Goal: Task Accomplishment & Management: Use online tool/utility

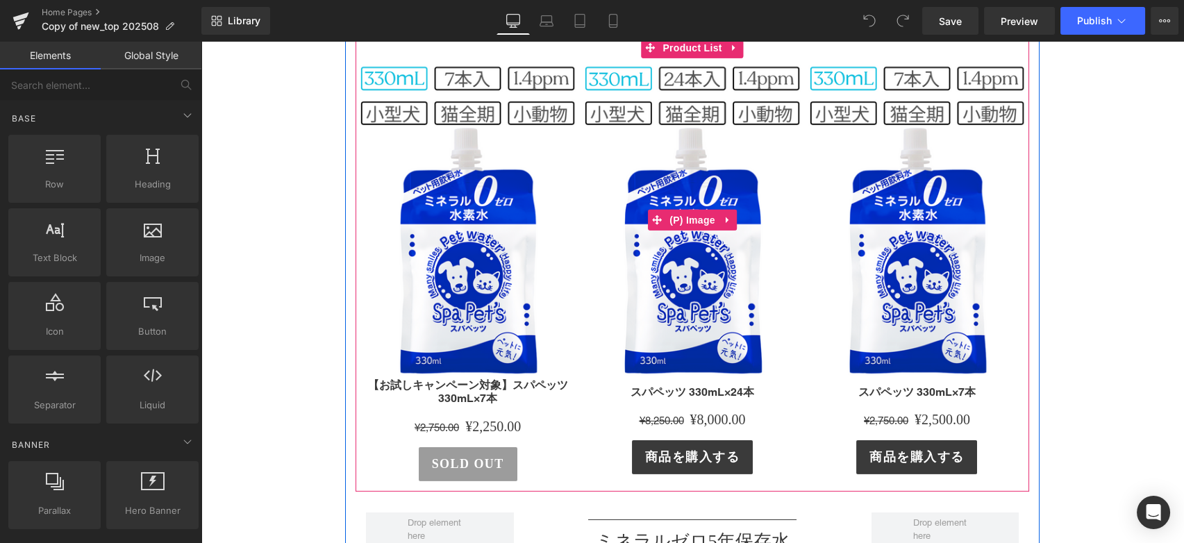
scroll to position [9024, 0]
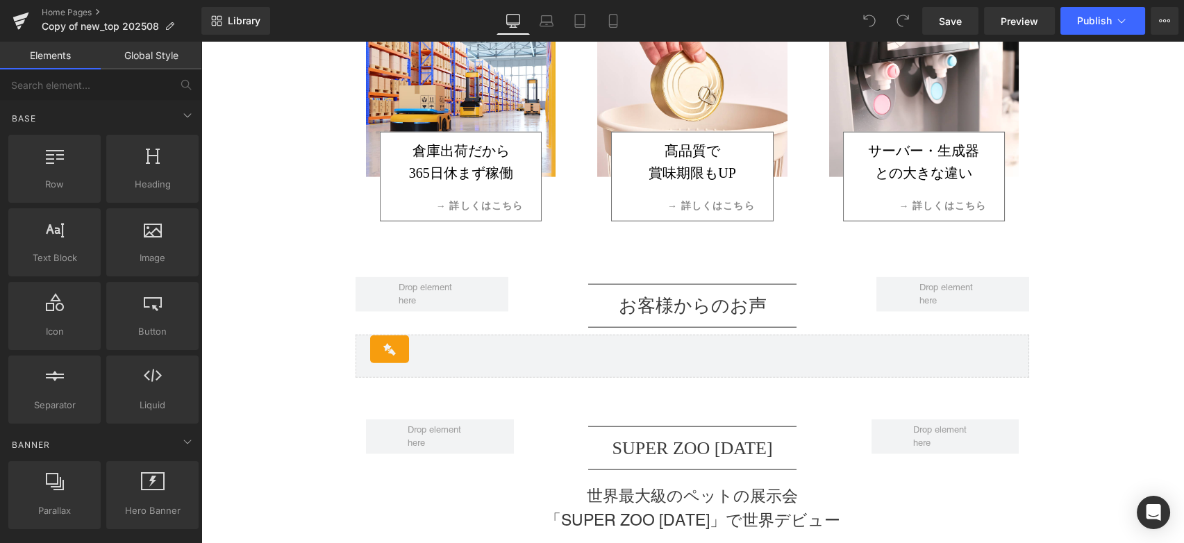
scroll to position [6725, 0]
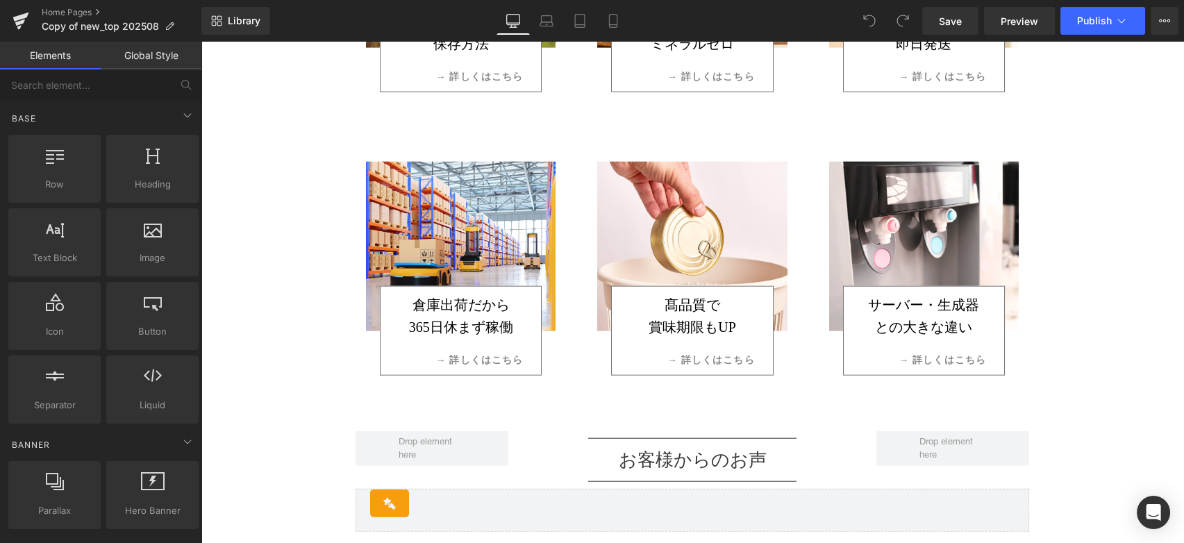
drag, startPoint x: 311, startPoint y: 307, endPoint x: 312, endPoint y: 299, distance: 7.8
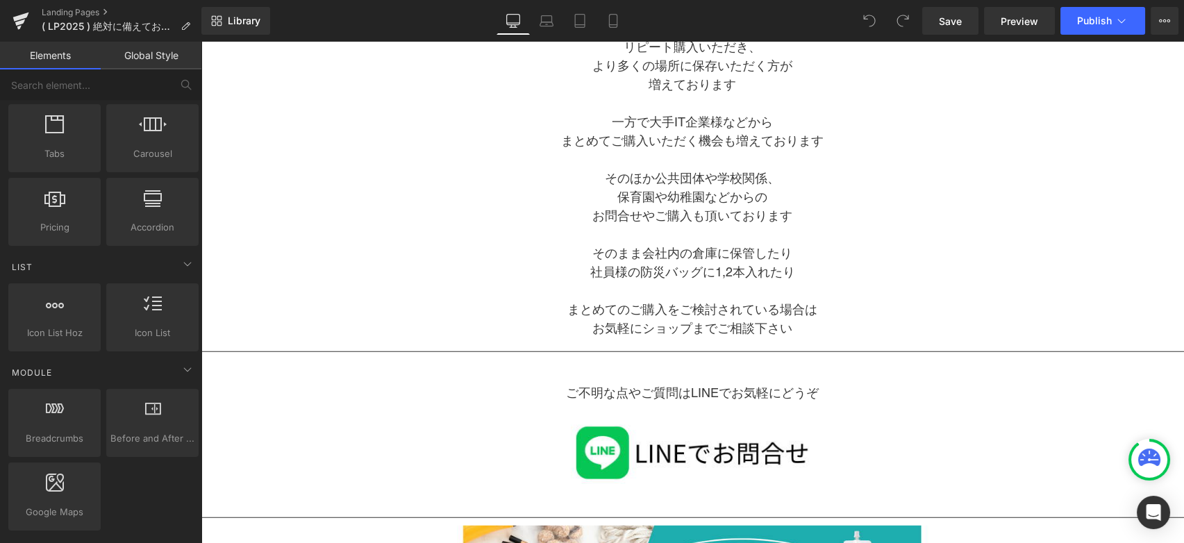
scroll to position [7636, 0]
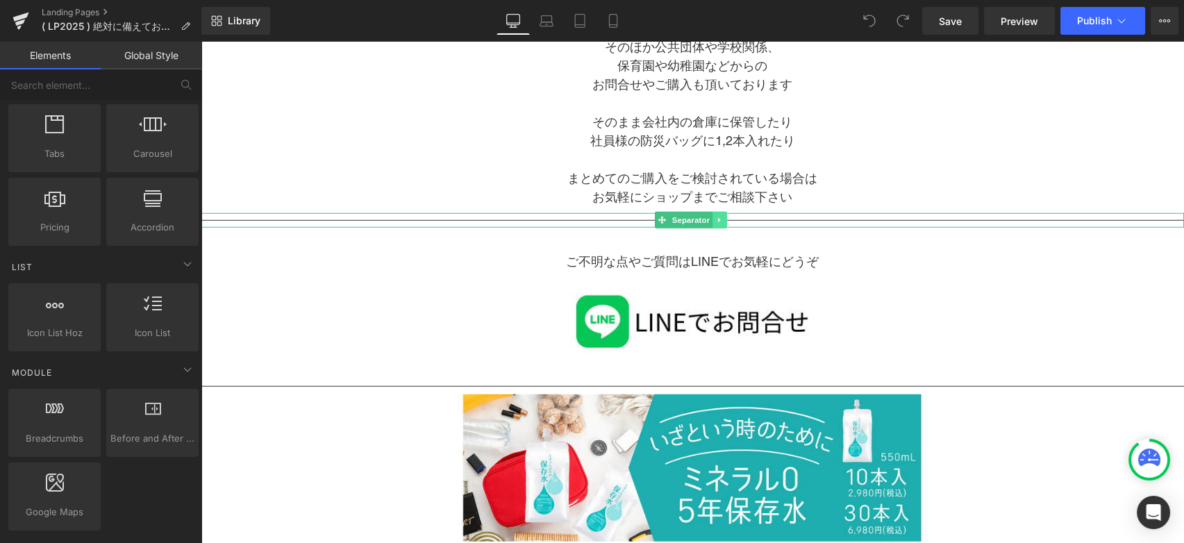
click at [722, 216] on icon at bounding box center [720, 220] width 8 height 8
click at [715, 216] on icon at bounding box center [712, 220] width 8 height 8
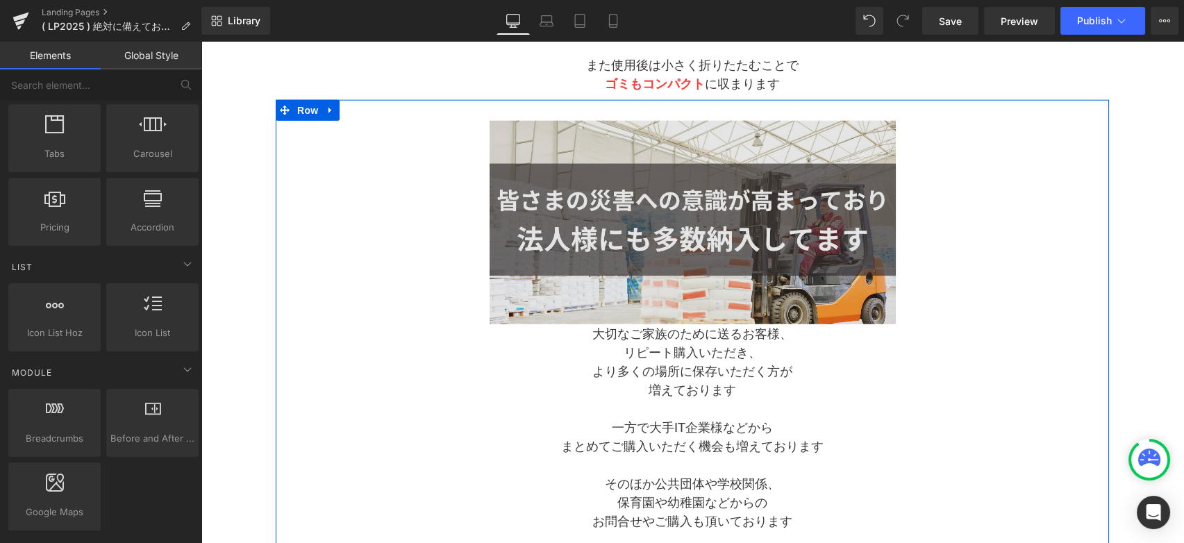
scroll to position [7173, 0]
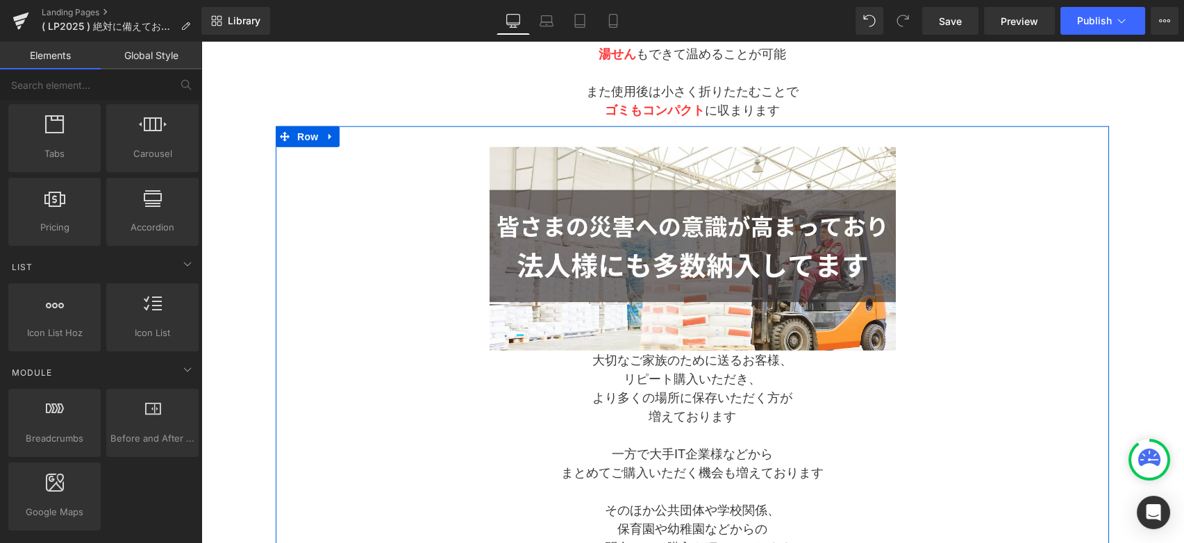
click at [335, 129] on link at bounding box center [330, 136] width 18 height 21
click at [351, 134] on icon at bounding box center [349, 137] width 10 height 10
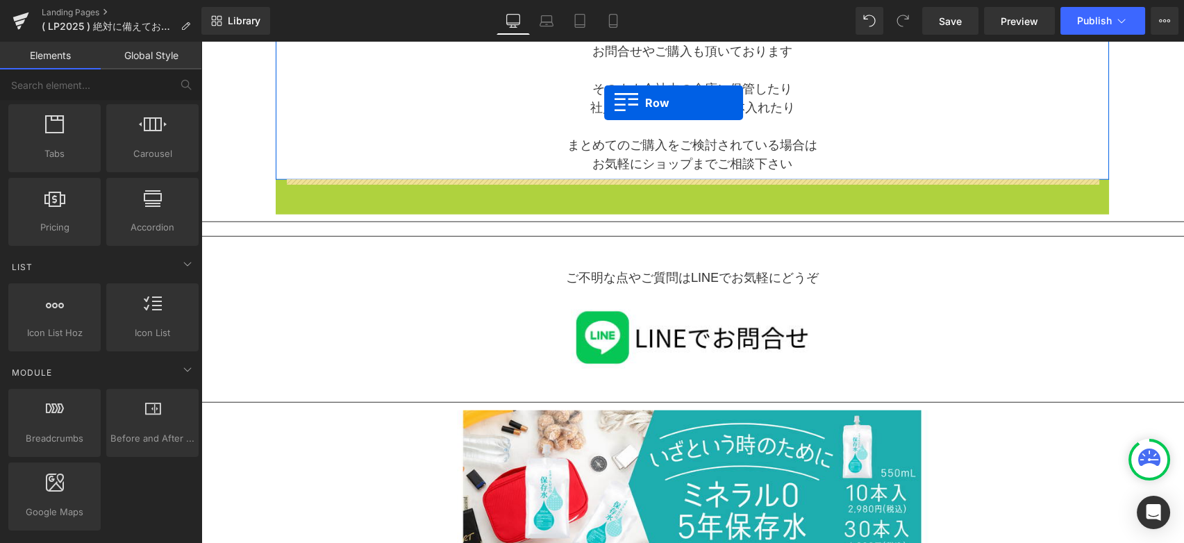
scroll to position [7655, 0]
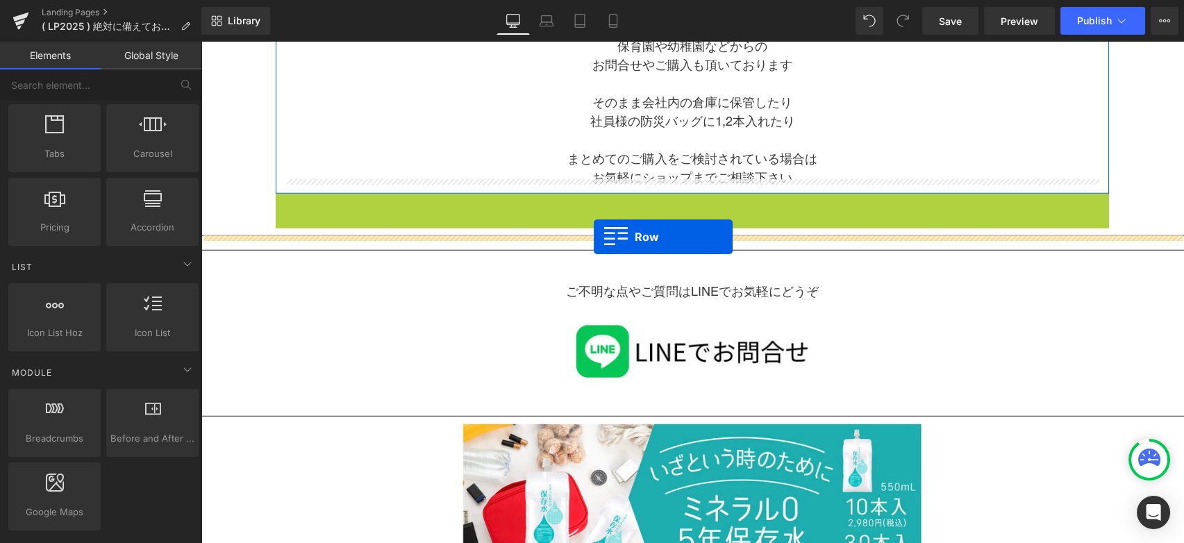
drag, startPoint x: 284, startPoint y: 110, endPoint x: 594, endPoint y: 237, distance: 334.4
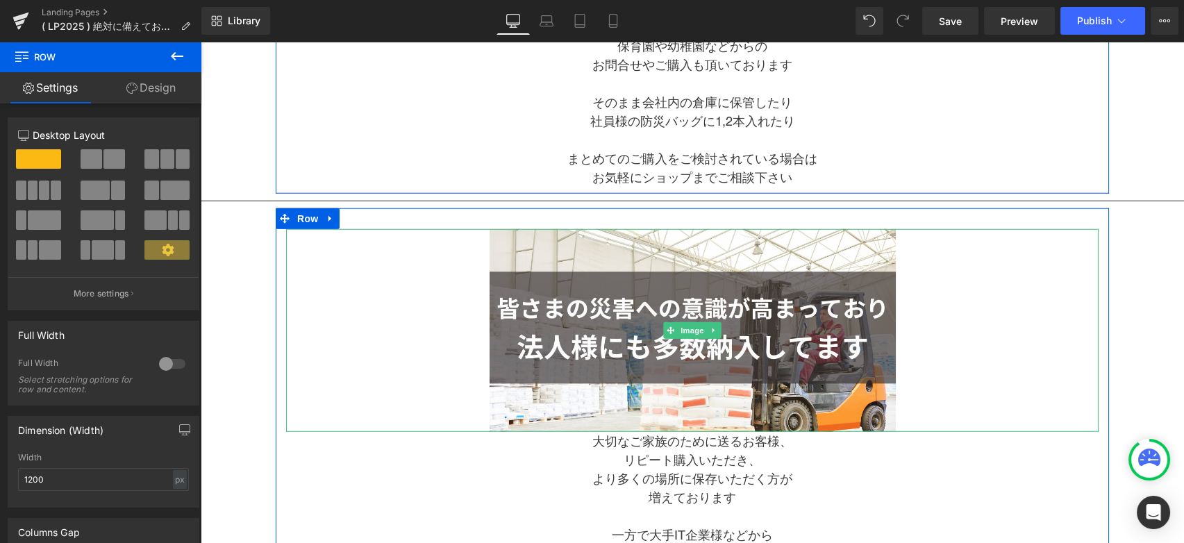
click at [1043, 316] on div at bounding box center [692, 330] width 812 height 203
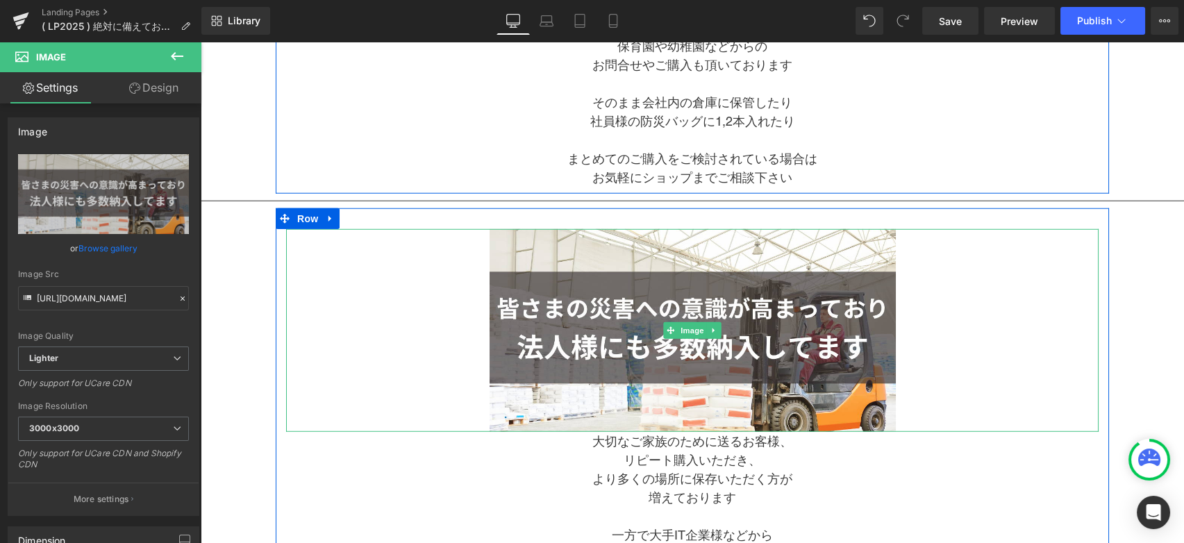
click at [978, 312] on div at bounding box center [692, 330] width 812 height 203
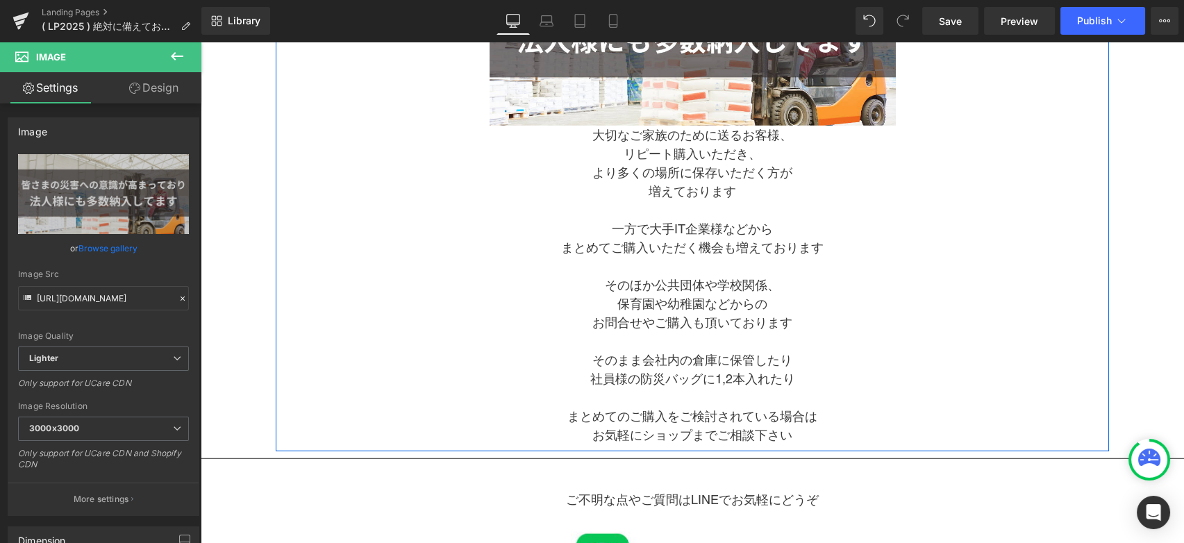
scroll to position [7964, 0]
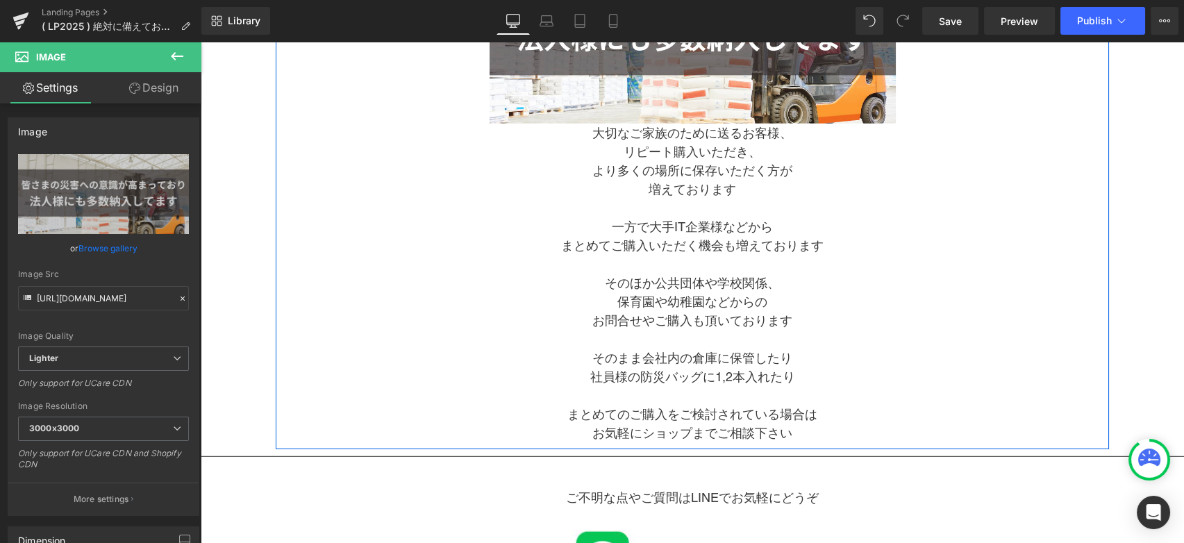
click at [897, 279] on p "そのほか公共団体や学校関係、" at bounding box center [692, 283] width 812 height 19
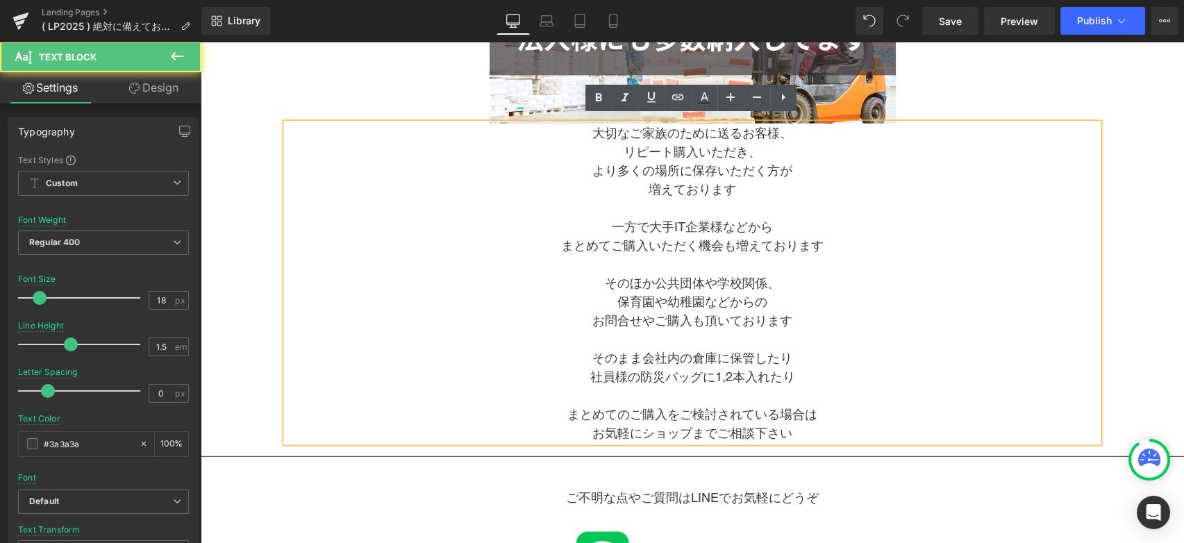
click at [829, 396] on p at bounding box center [692, 395] width 812 height 19
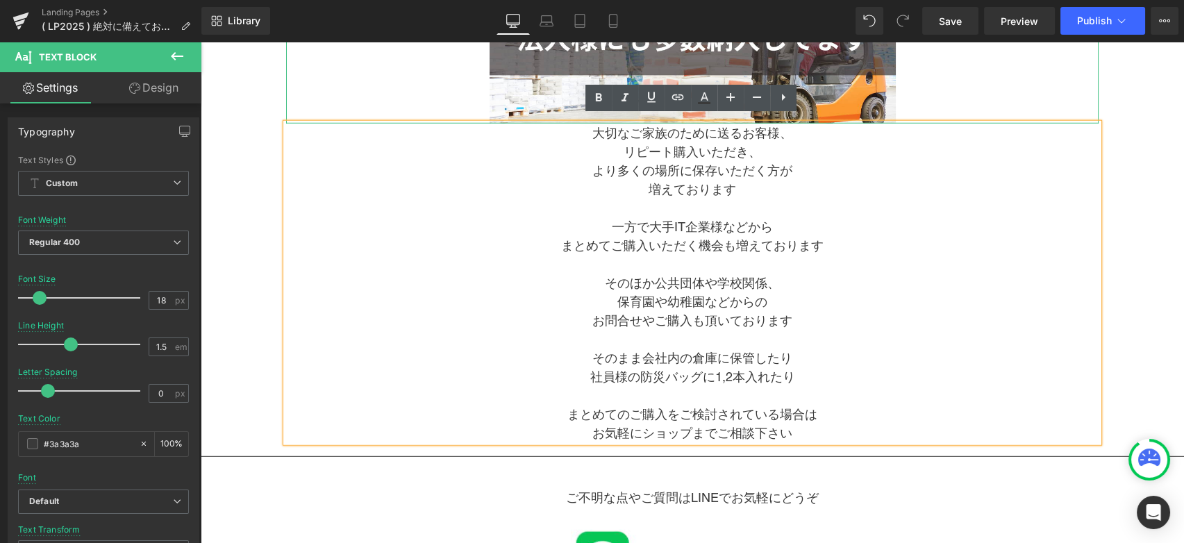
click at [968, 87] on div at bounding box center [692, 22] width 812 height 203
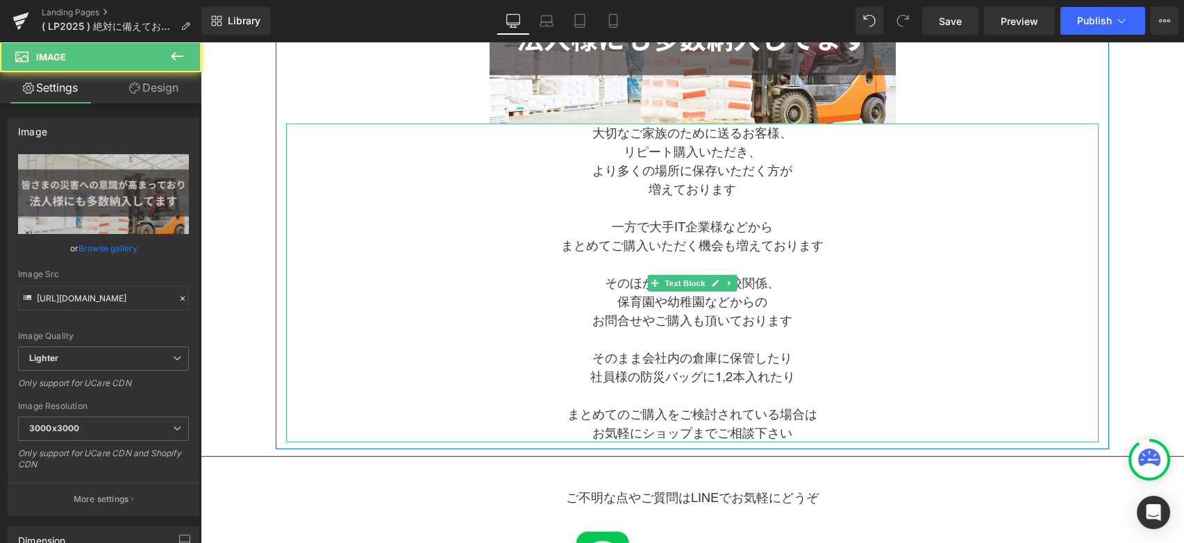
click at [805, 294] on p "保育園や幼稚園などからの" at bounding box center [692, 301] width 812 height 19
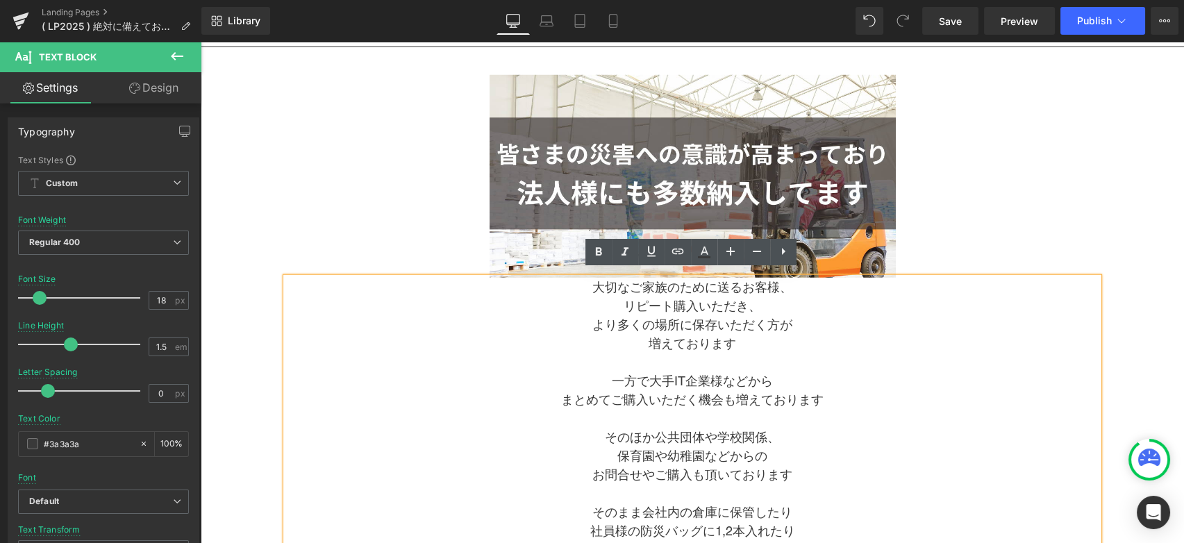
scroll to position [7887, 0]
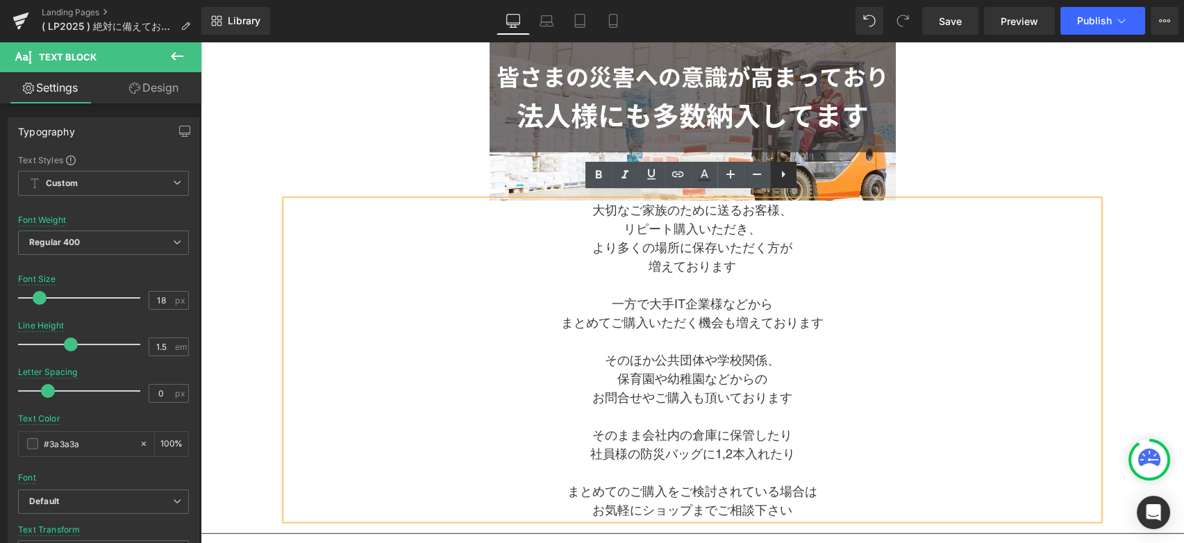
click at [785, 178] on icon at bounding box center [783, 174] width 17 height 17
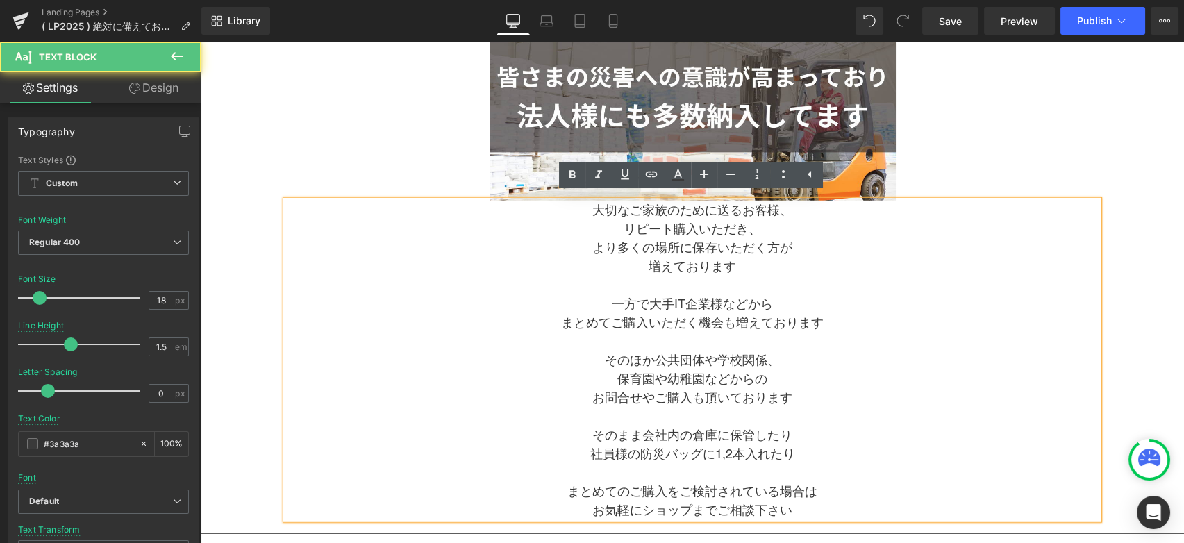
click at [834, 284] on p at bounding box center [692, 285] width 812 height 19
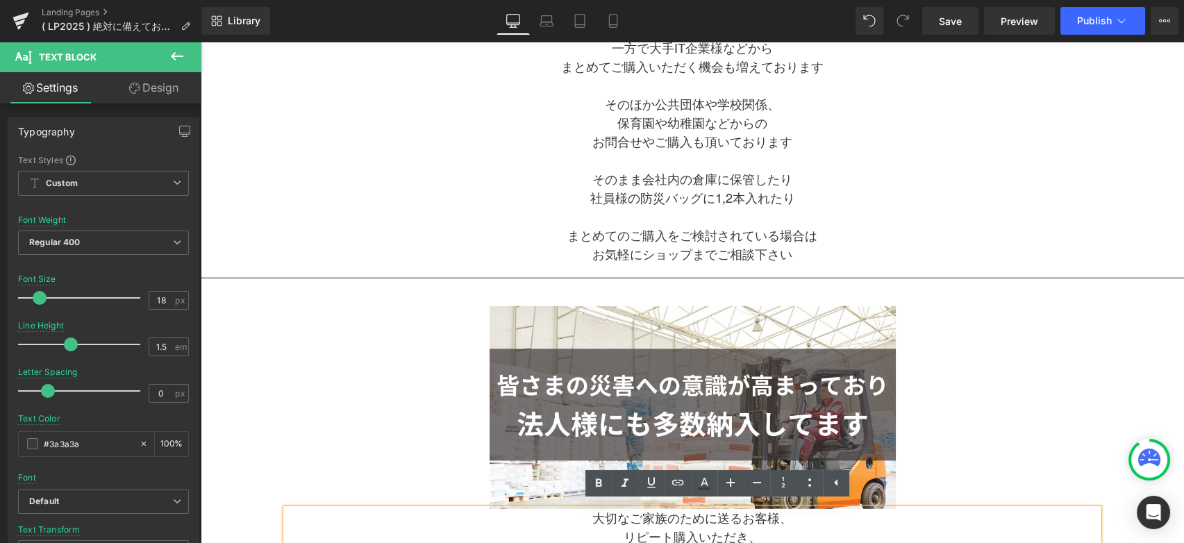
scroll to position [7964, 0]
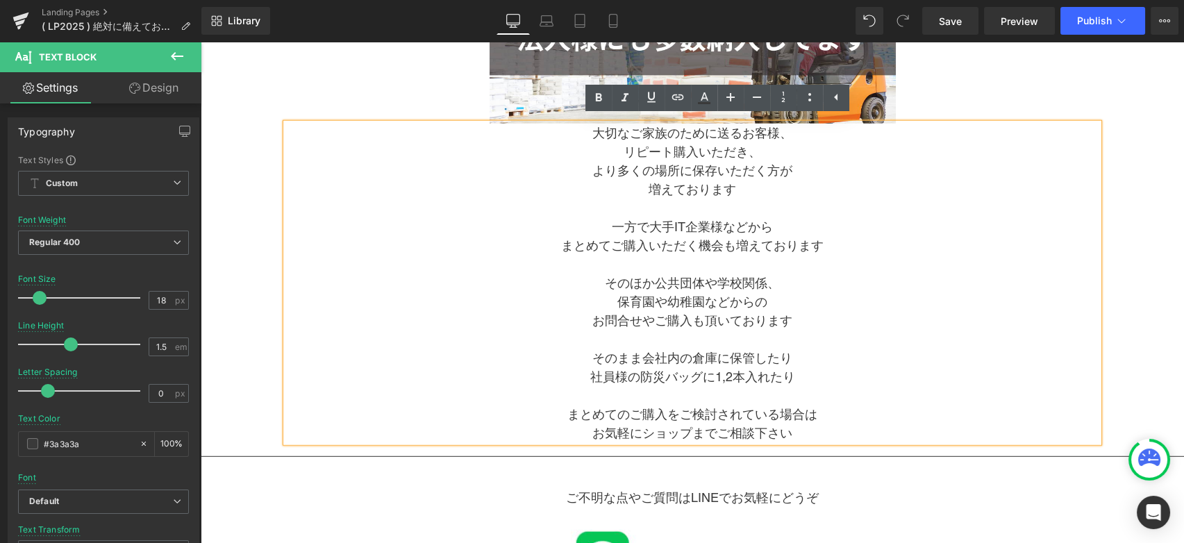
click at [907, 256] on p at bounding box center [692, 264] width 812 height 19
click at [844, 274] on p "そのほか公共団体や学校関係、" at bounding box center [692, 283] width 812 height 19
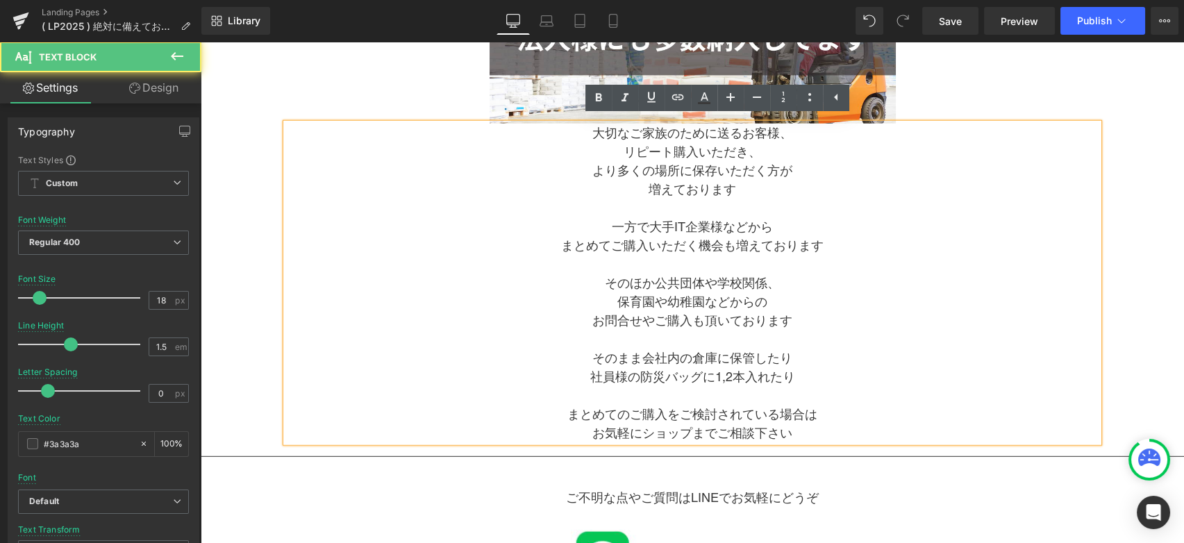
click at [323, 64] on div at bounding box center [692, 22] width 812 height 203
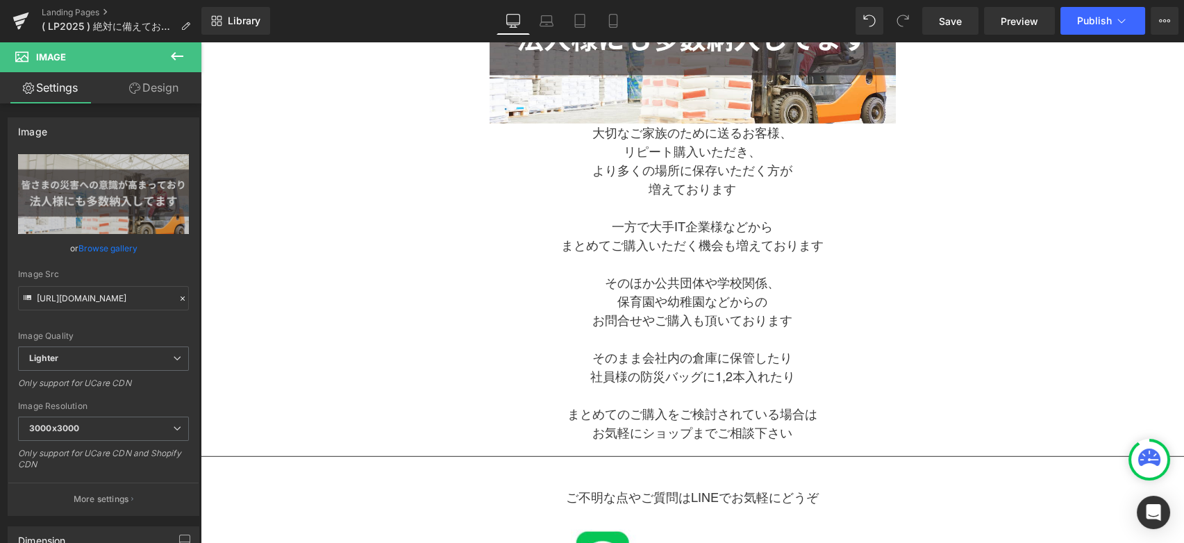
click at [385, 180] on p "増えております" at bounding box center [692, 189] width 812 height 19
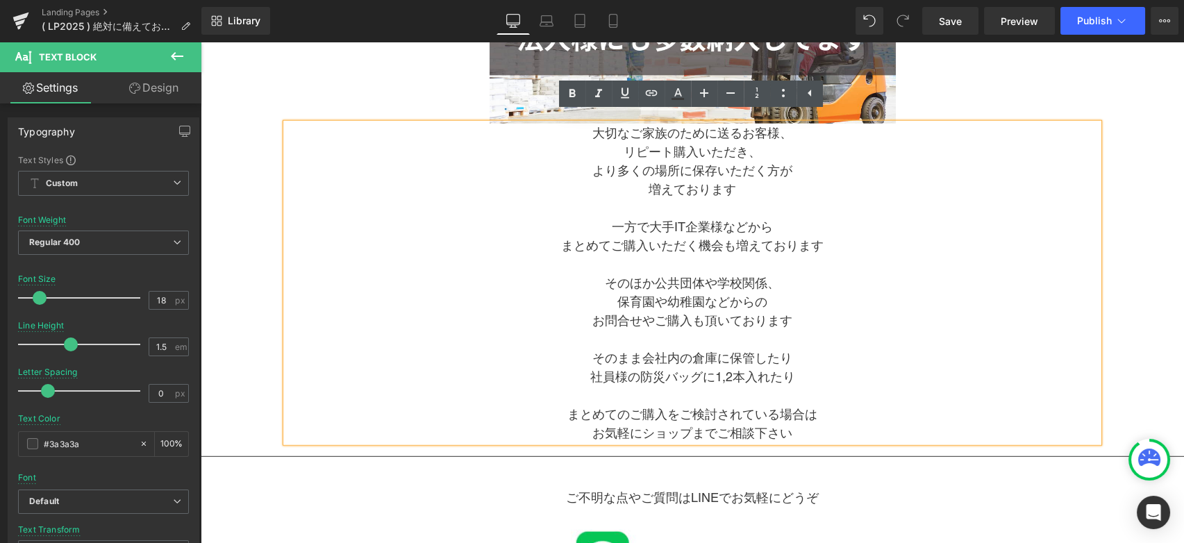
click at [316, 69] on div at bounding box center [692, 22] width 812 height 203
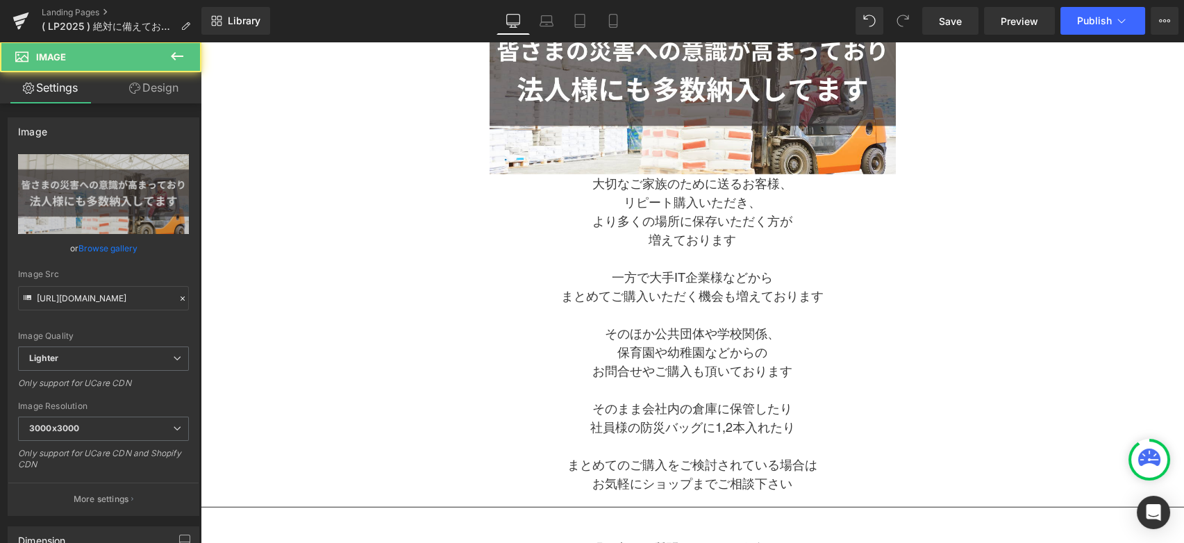
scroll to position [7887, 0]
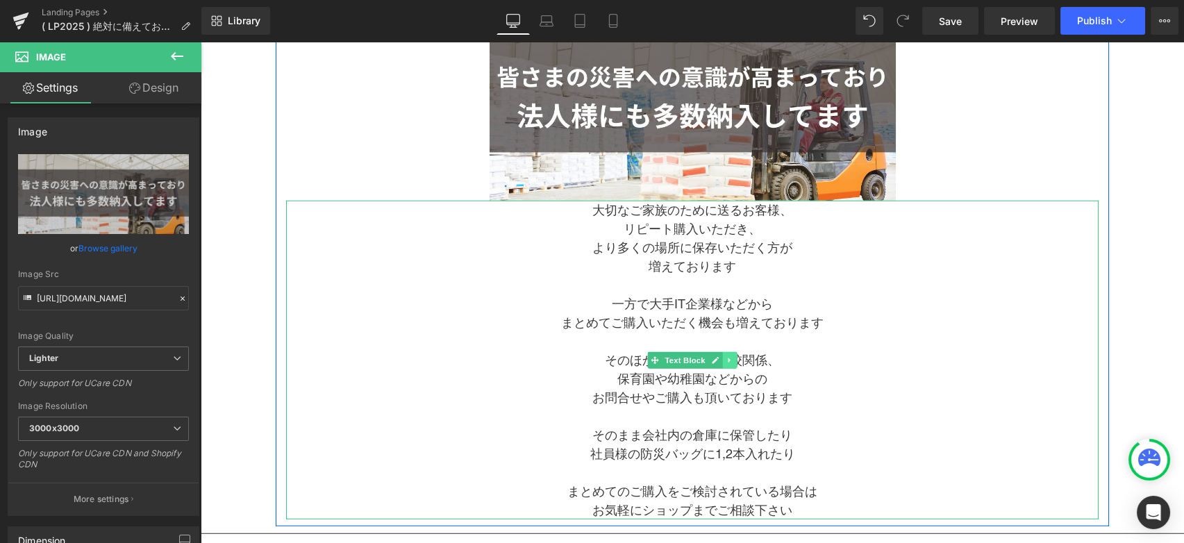
click at [731, 356] on icon at bounding box center [729, 360] width 8 height 8
click at [734, 356] on icon at bounding box center [737, 360] width 8 height 8
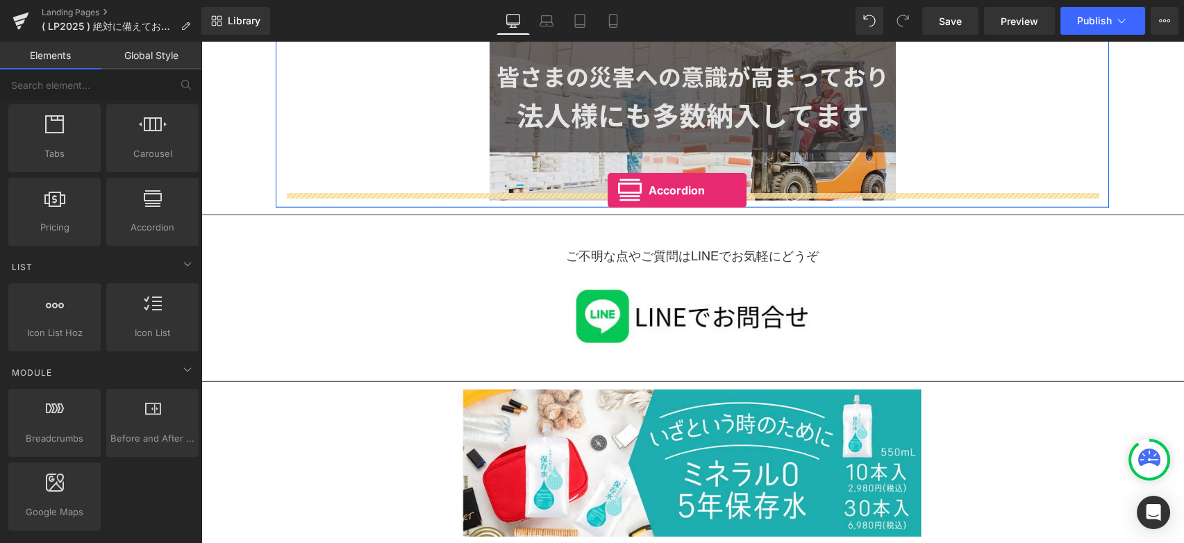
drag, startPoint x: 351, startPoint y: 247, endPoint x: 607, endPoint y: 190, distance: 262.4
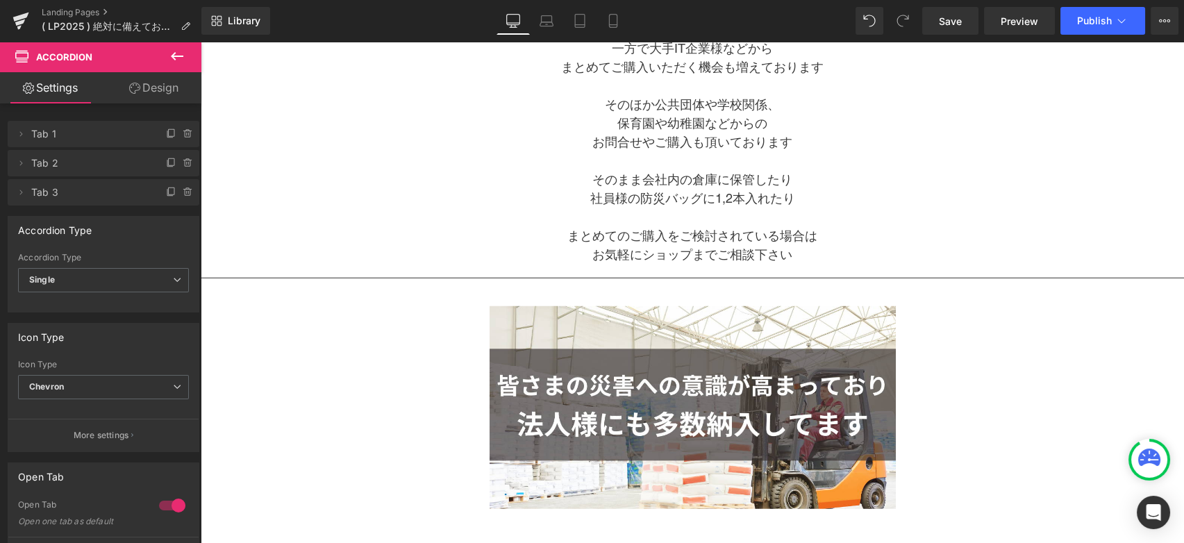
click at [501, 189] on p "社員様の防災バッグに1,2本入れたり" at bounding box center [692, 198] width 812 height 19
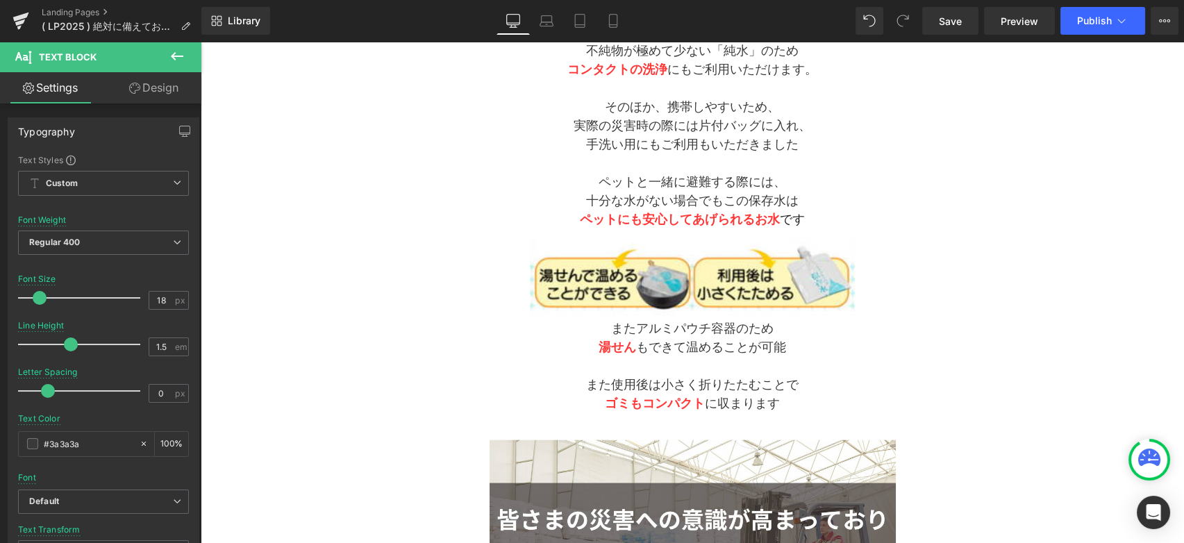
scroll to position [6653, 0]
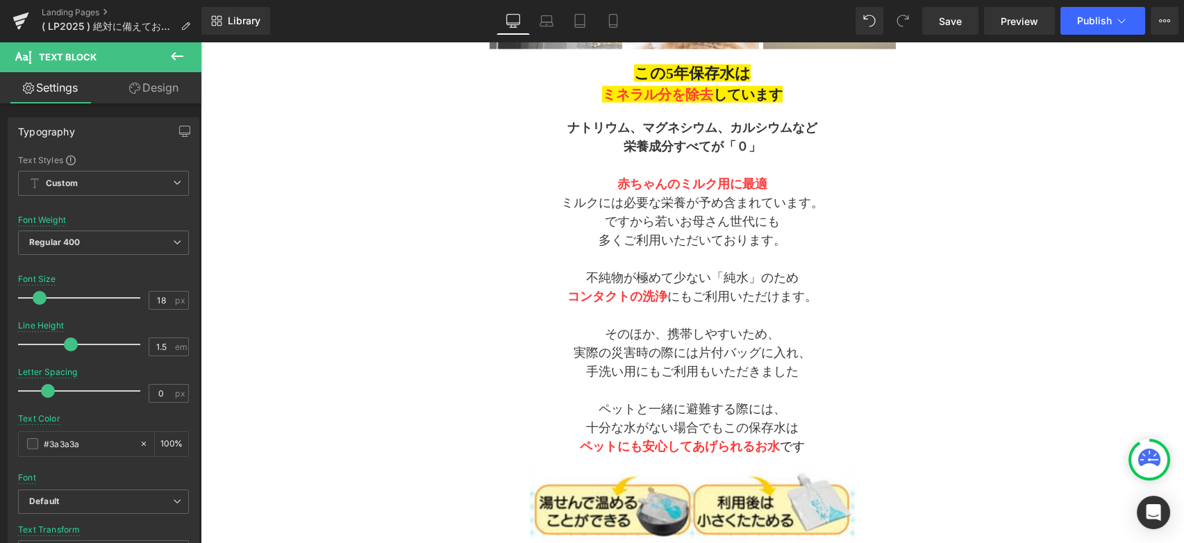
click at [503, 290] on p "コンタクトの洗浄 にもご利用いただけます。" at bounding box center [692, 296] width 812 height 19
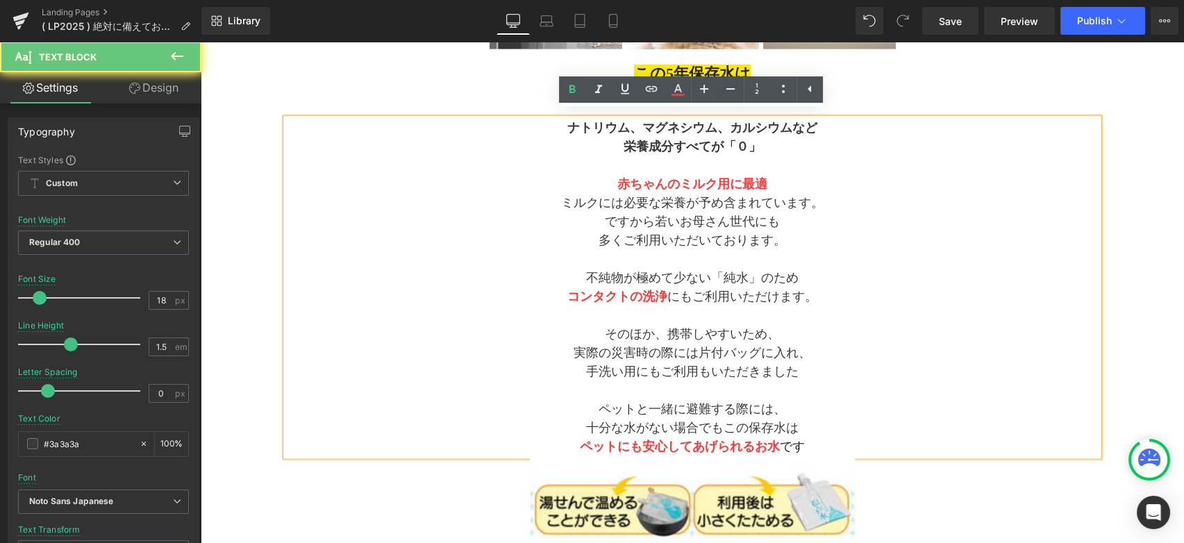
click at [542, 269] on p "不純物が極めて少ない「純水」のため" at bounding box center [692, 278] width 812 height 19
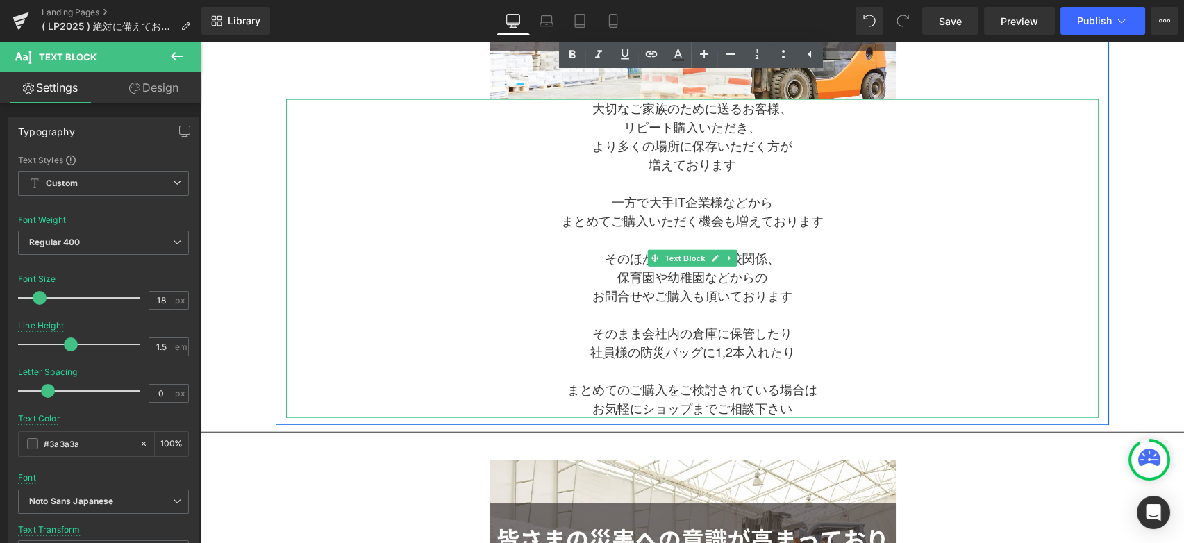
click at [505, 292] on p "お問合せやご購入も頂いております" at bounding box center [692, 296] width 812 height 19
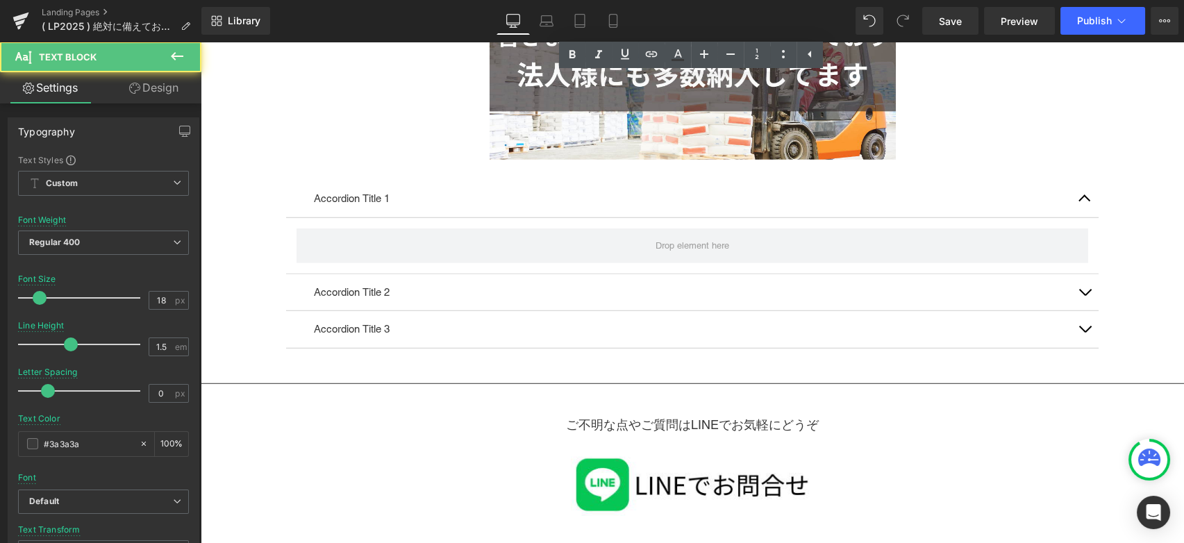
scroll to position [7964, 0]
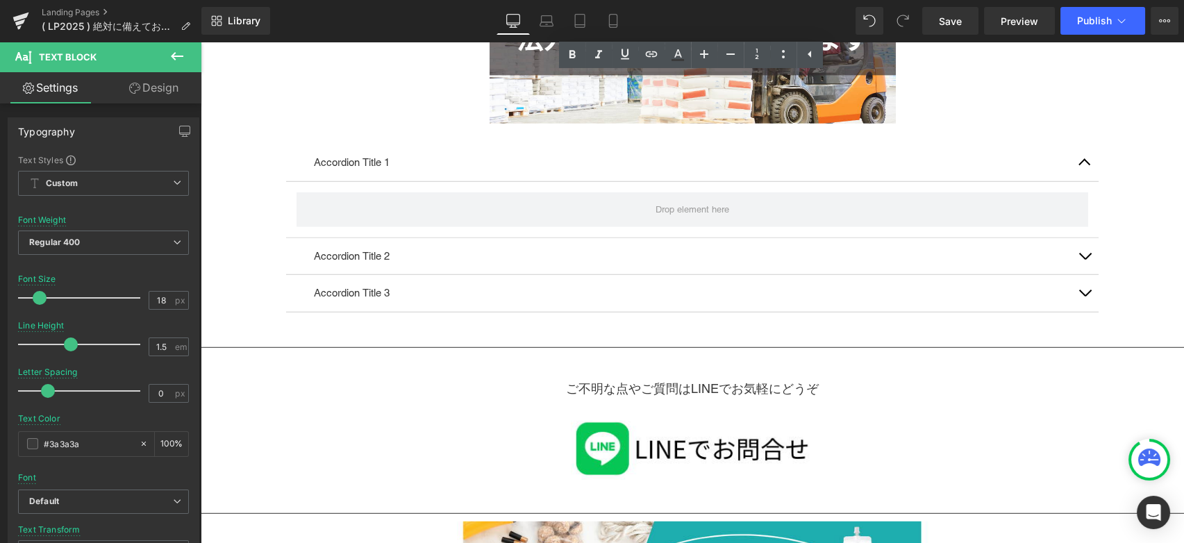
click at [532, 275] on div "Accordion Title 3 Text Block" at bounding box center [692, 293] width 812 height 37
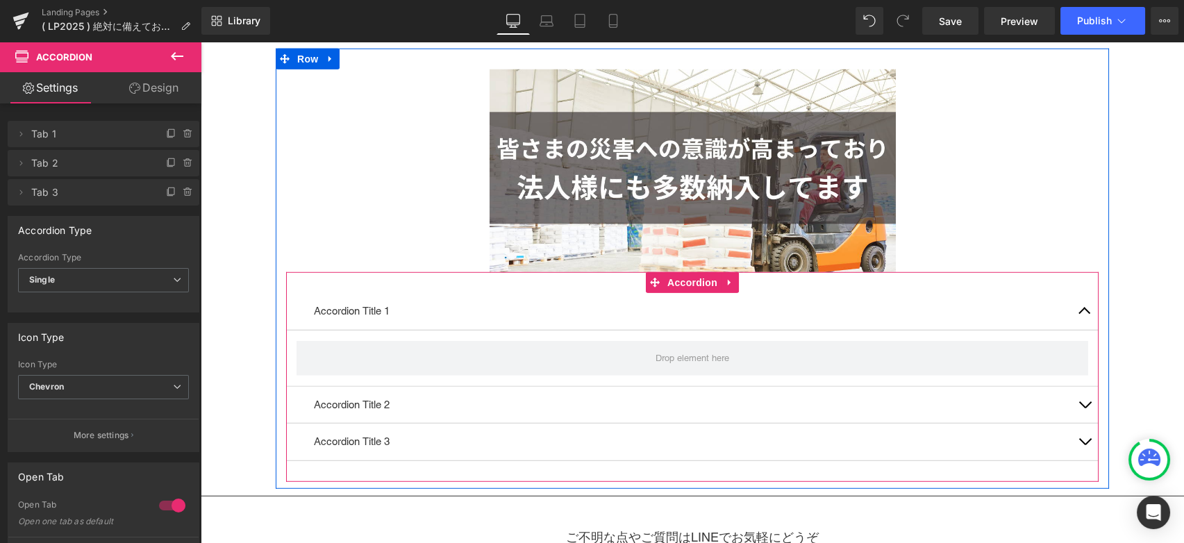
scroll to position [7655, 0]
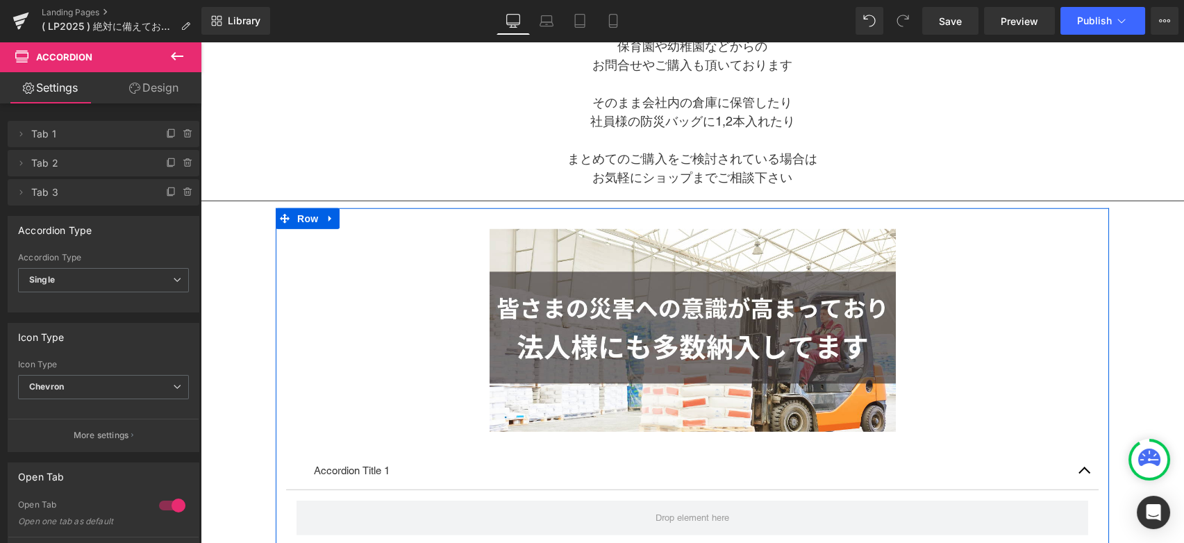
click at [445, 208] on div "Image Accordion Title 1 Text Block Accordion Title 2 Text Block Accordion Title…" at bounding box center [692, 428] width 833 height 440
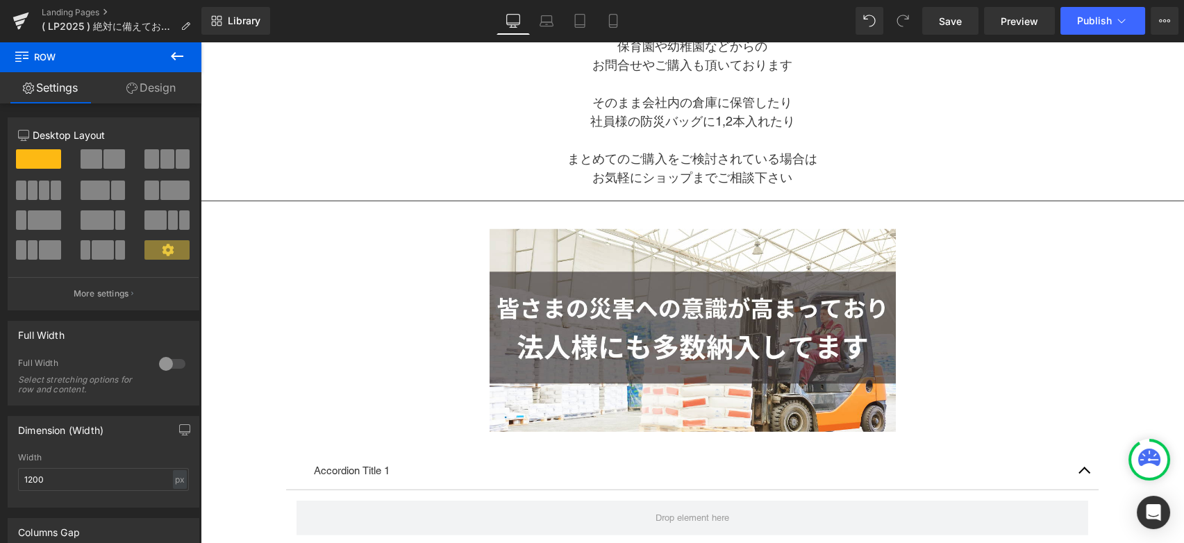
click at [373, 300] on div at bounding box center [692, 330] width 812 height 203
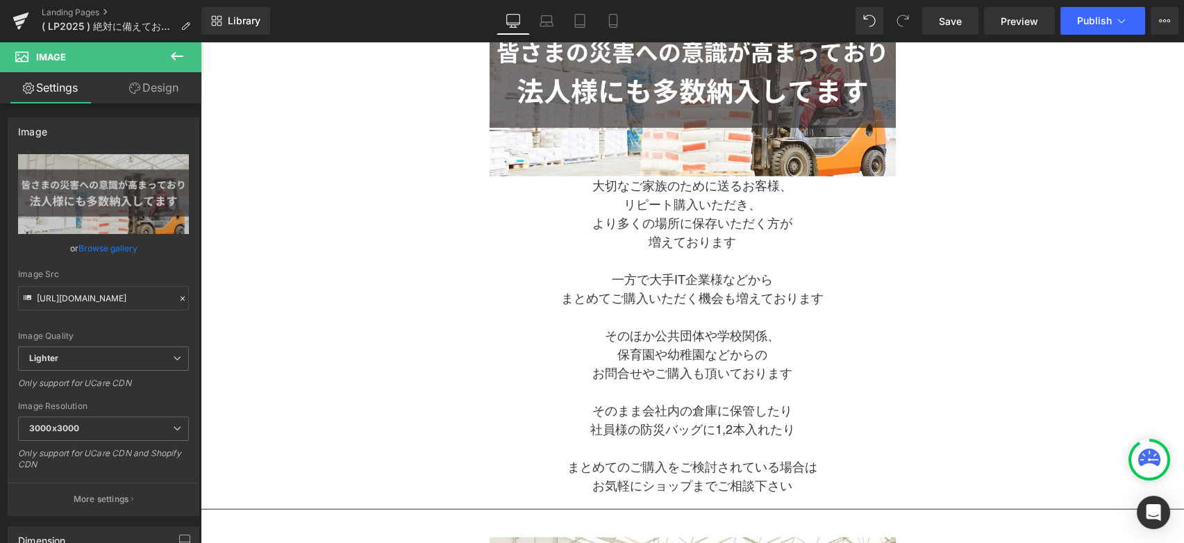
click at [389, 254] on p at bounding box center [692, 260] width 812 height 19
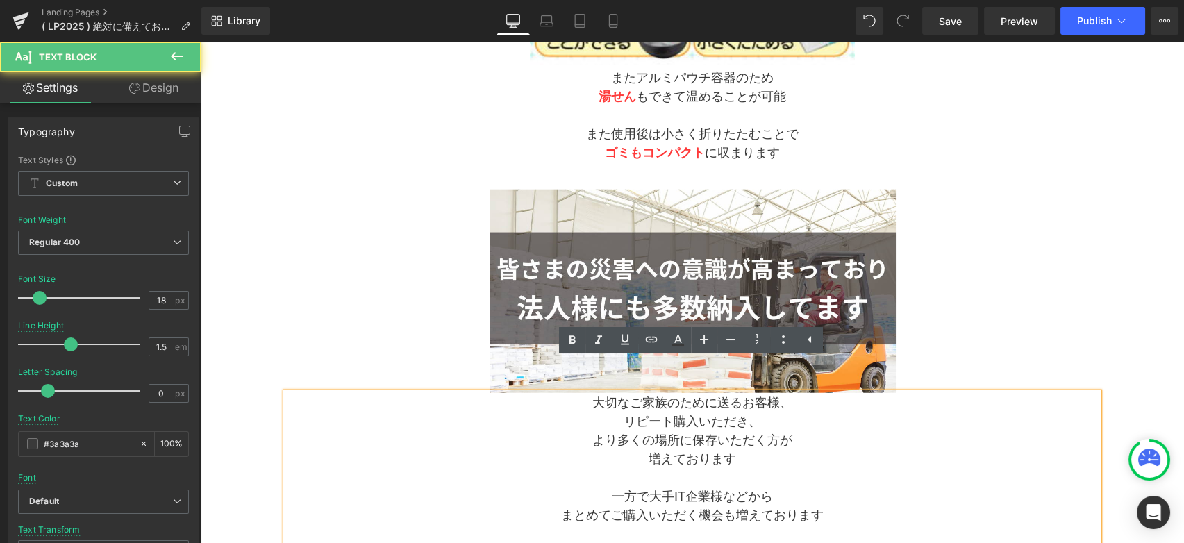
scroll to position [7115, 0]
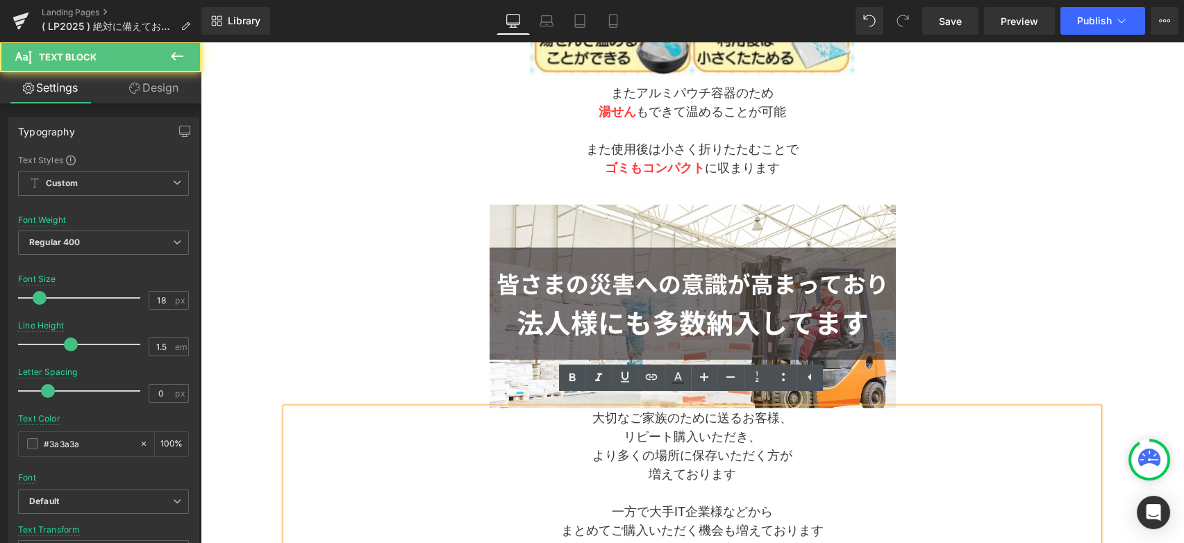
click at [396, 212] on div at bounding box center [692, 306] width 812 height 203
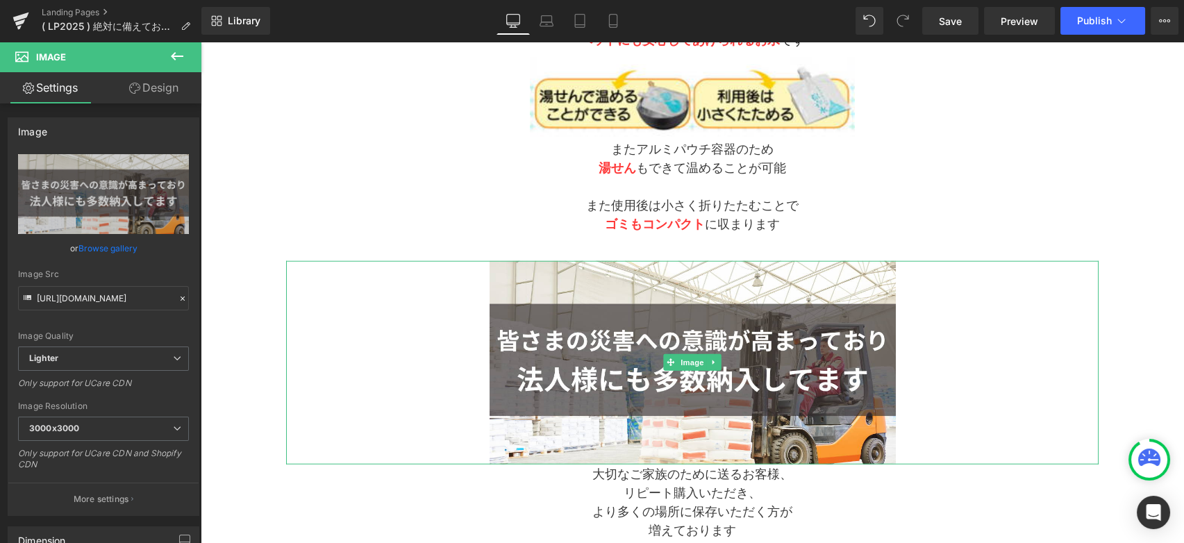
scroll to position [6961, 0]
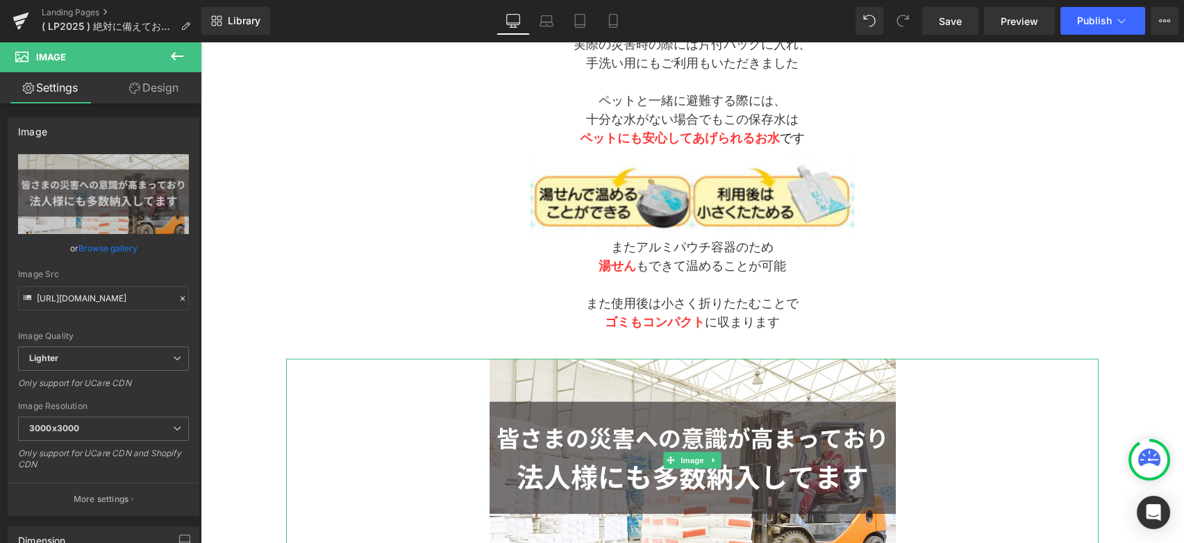
click at [396, 213] on div at bounding box center [692, 193] width 812 height 90
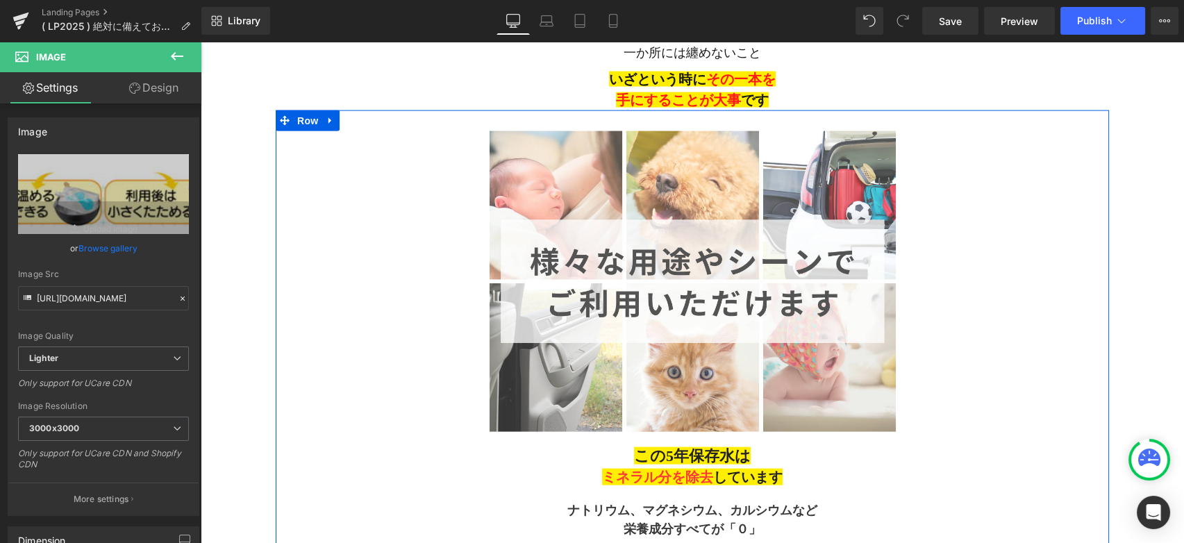
scroll to position [6267, 0]
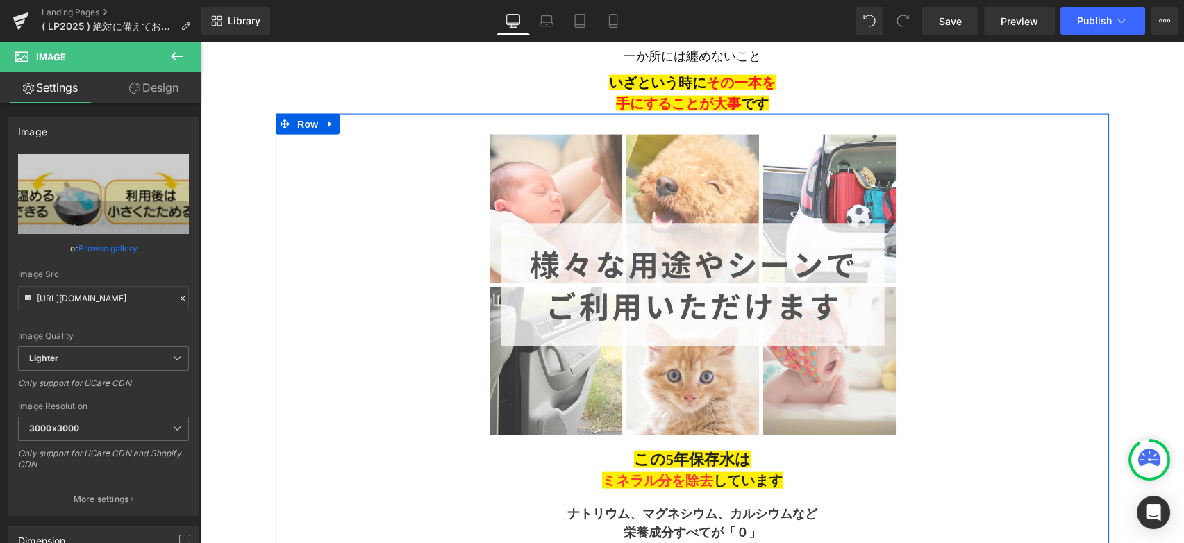
click at [394, 221] on div at bounding box center [692, 285] width 812 height 301
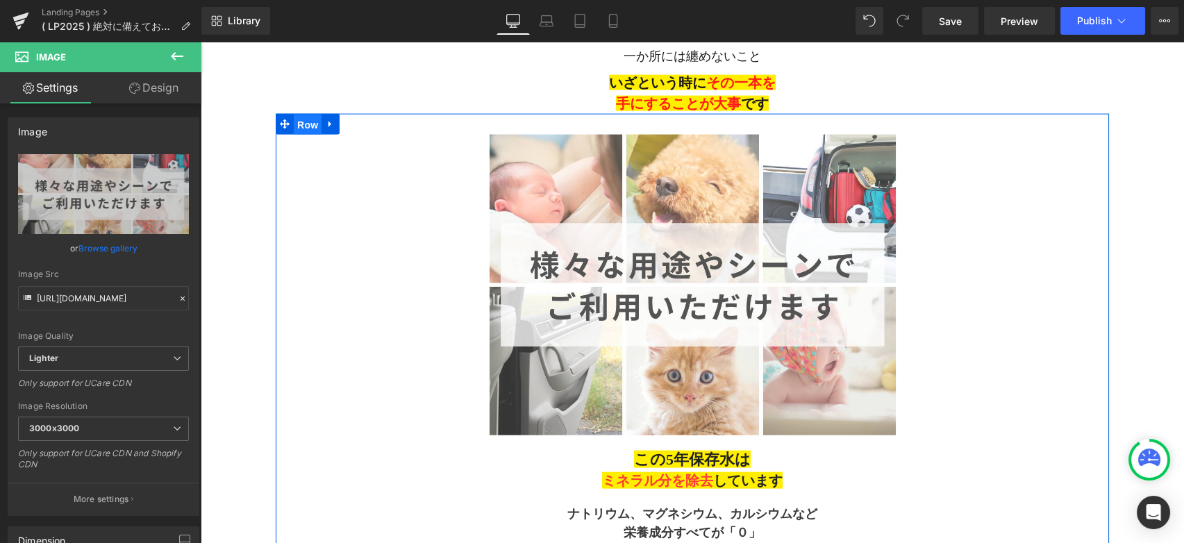
click at [312, 116] on span "Row" at bounding box center [308, 125] width 28 height 21
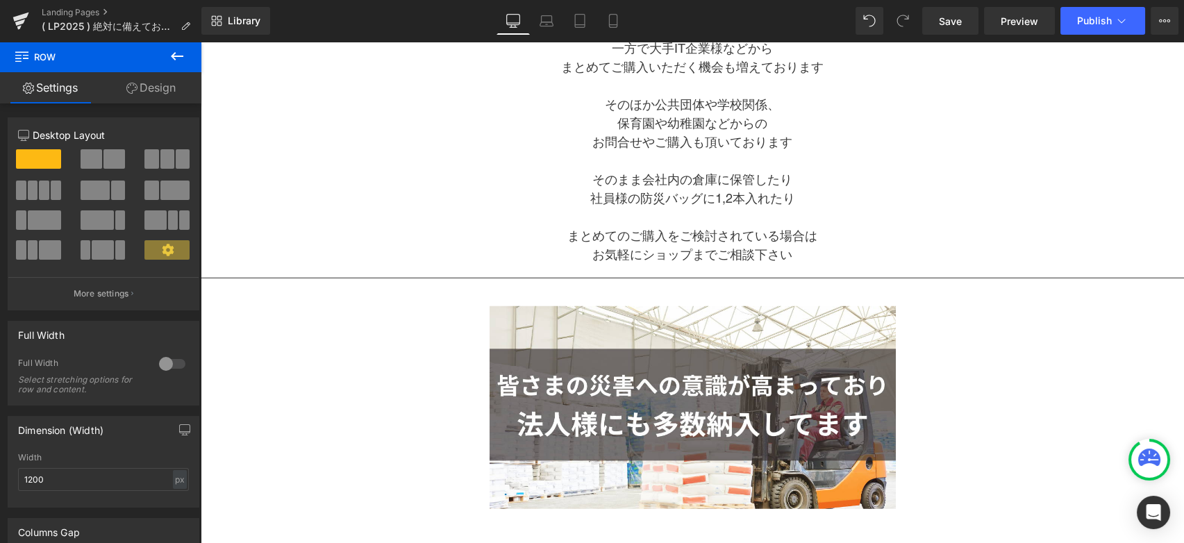
scroll to position [7732, 0]
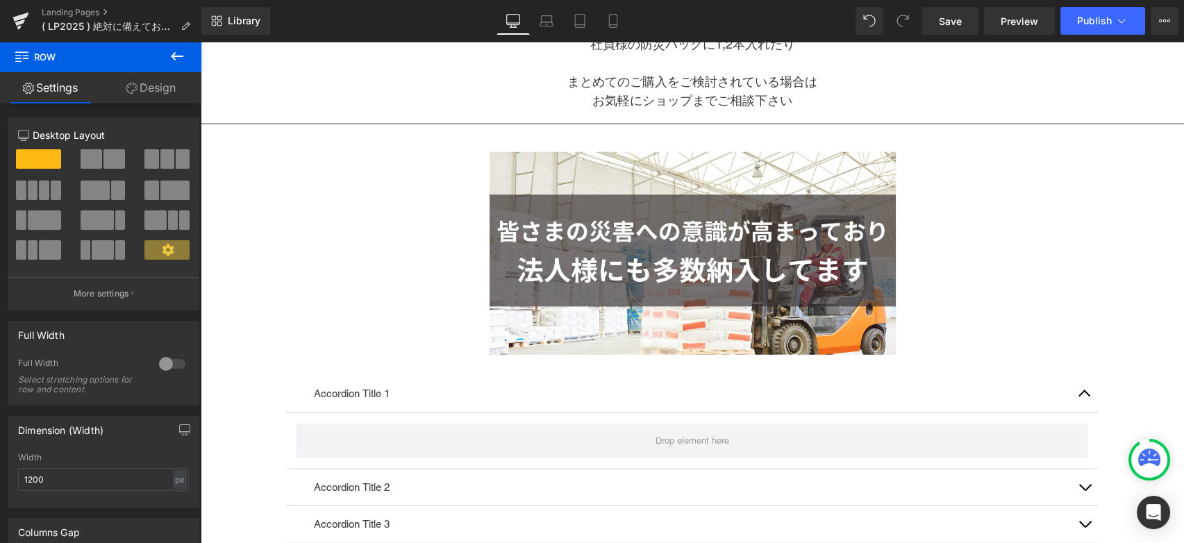
click at [433, 290] on div at bounding box center [692, 253] width 812 height 203
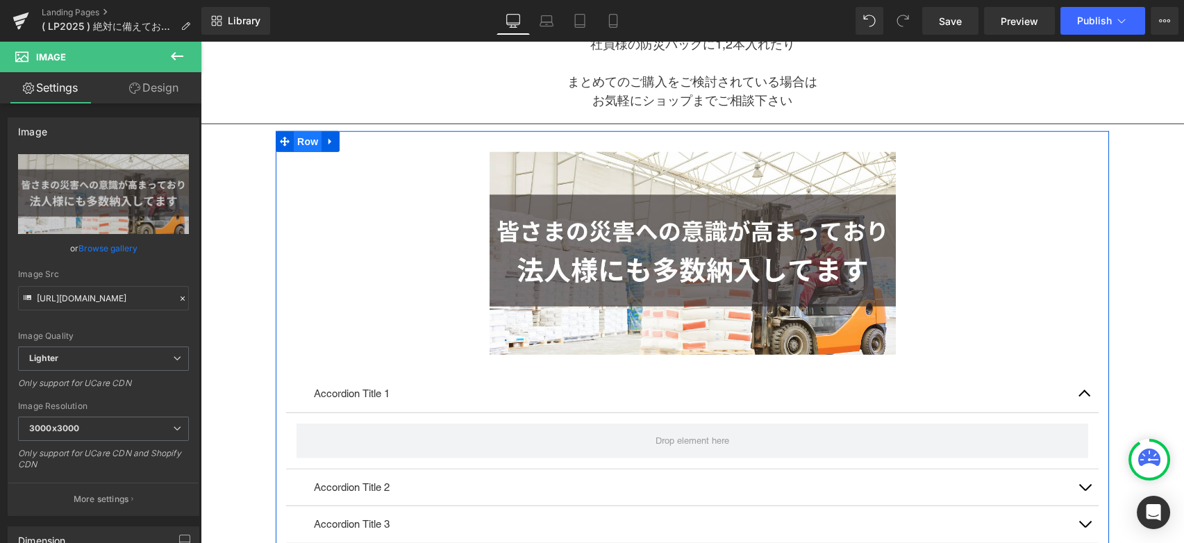
click at [310, 135] on span "Row" at bounding box center [308, 141] width 28 height 21
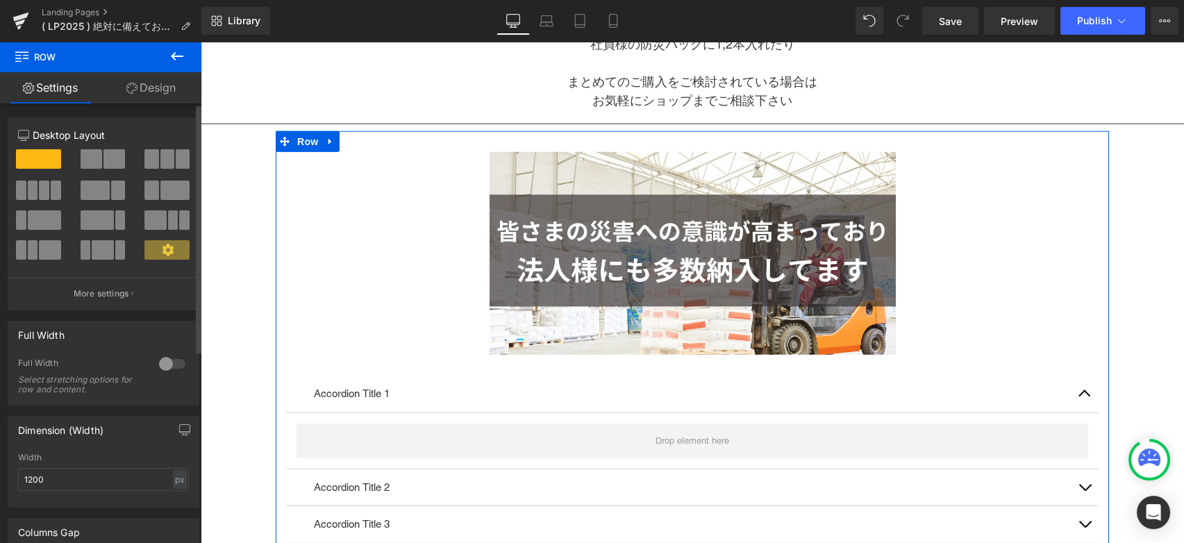
click at [99, 253] on span at bounding box center [103, 249] width 22 height 19
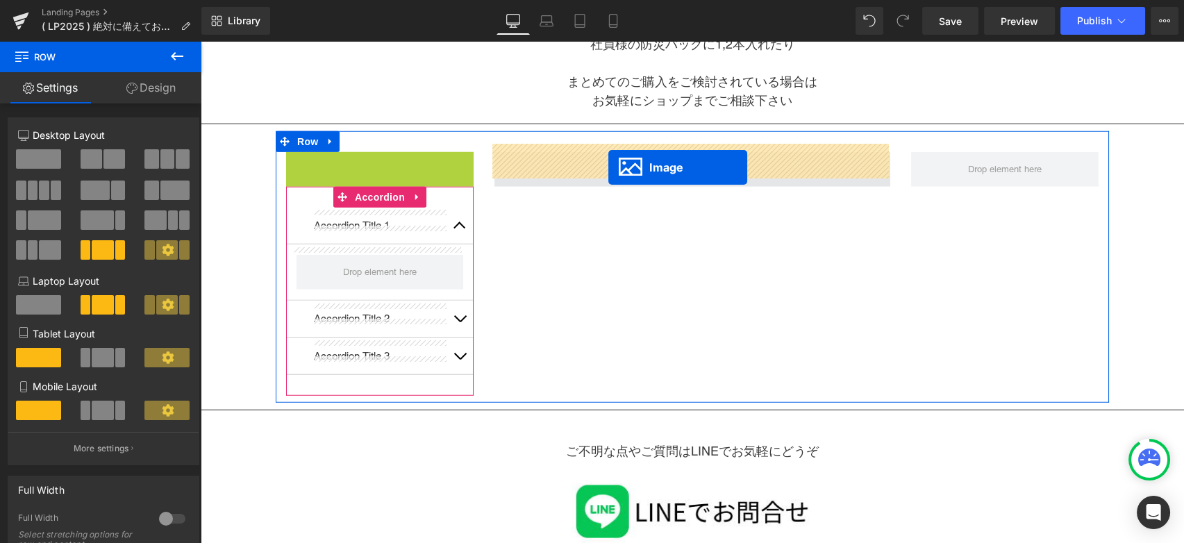
drag, startPoint x: 363, startPoint y: 174, endPoint x: 608, endPoint y: 168, distance: 245.1
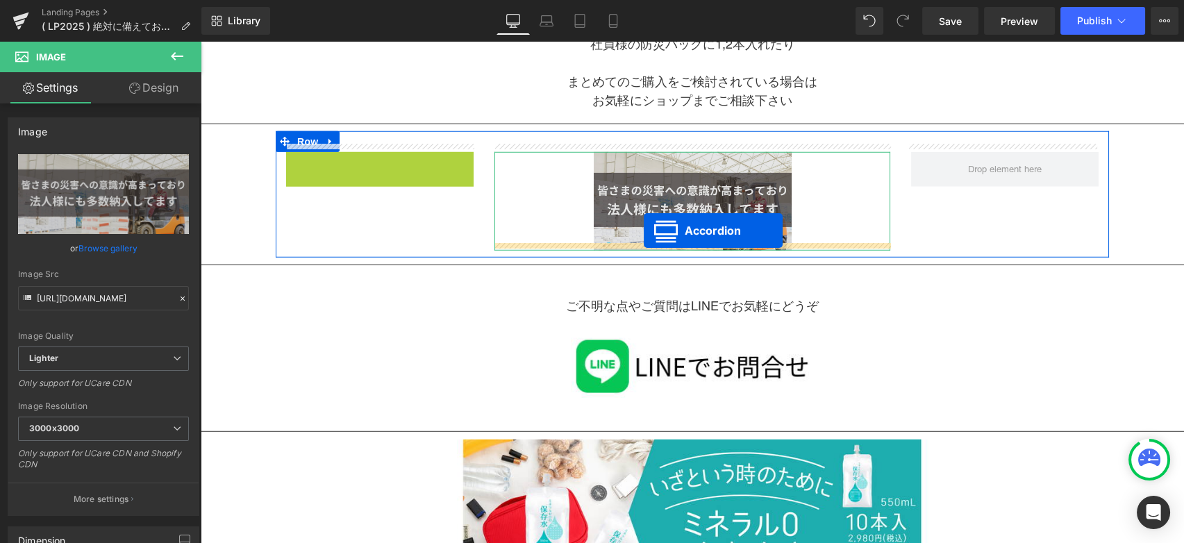
drag, startPoint x: 376, startPoint y: 156, endPoint x: 644, endPoint y: 230, distance: 278.1
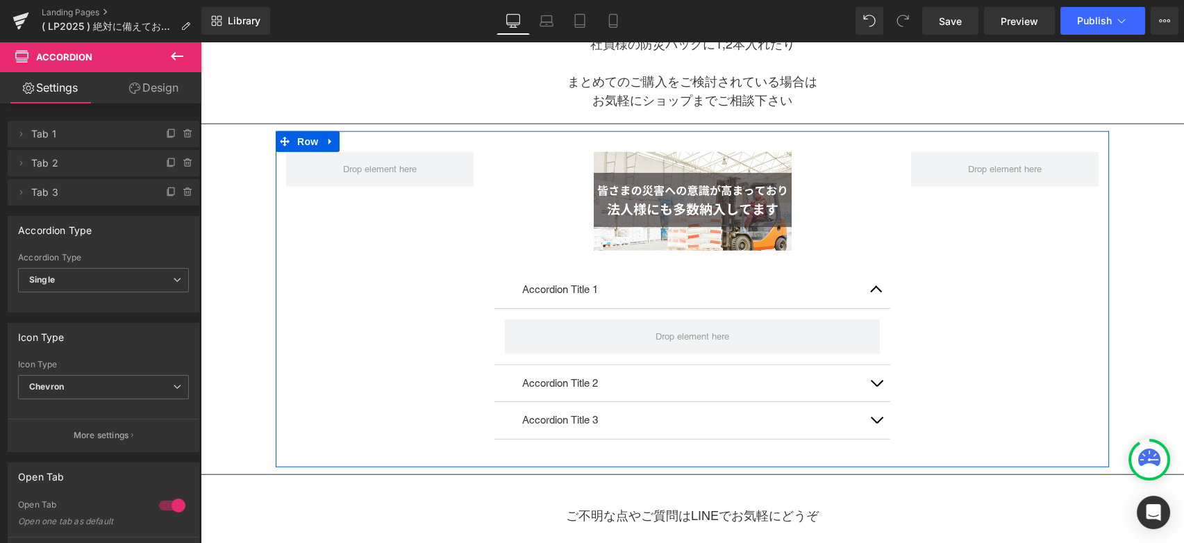
click at [1007, 329] on div "Image Accordion Title 1 Text Block Accordion Title 2 Text Block Accordion Title…" at bounding box center [692, 299] width 833 height 336
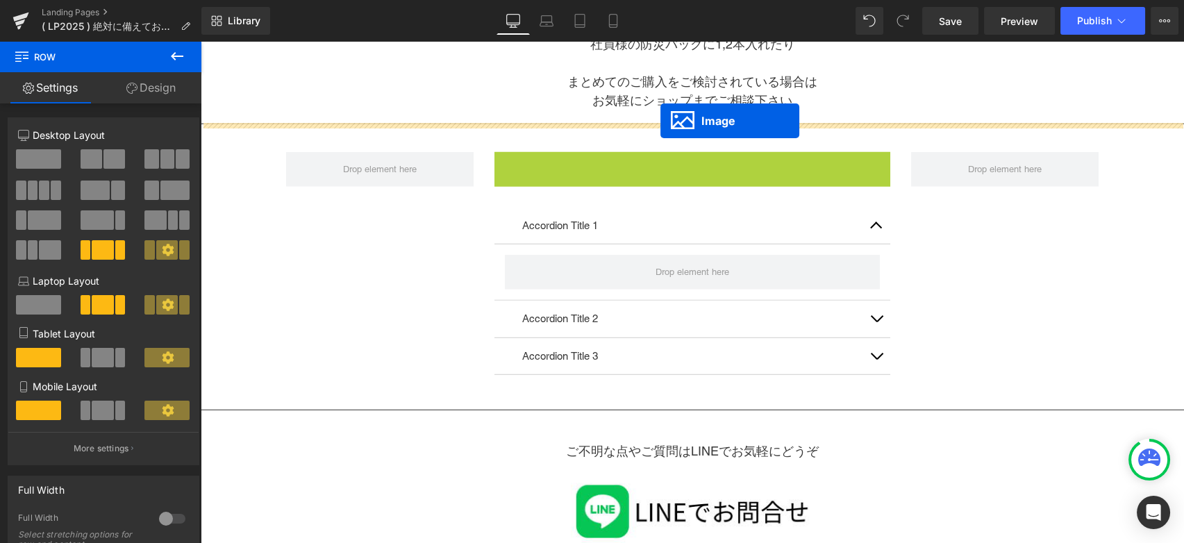
drag, startPoint x: 664, startPoint y: 195, endPoint x: 660, endPoint y: 121, distance: 74.4
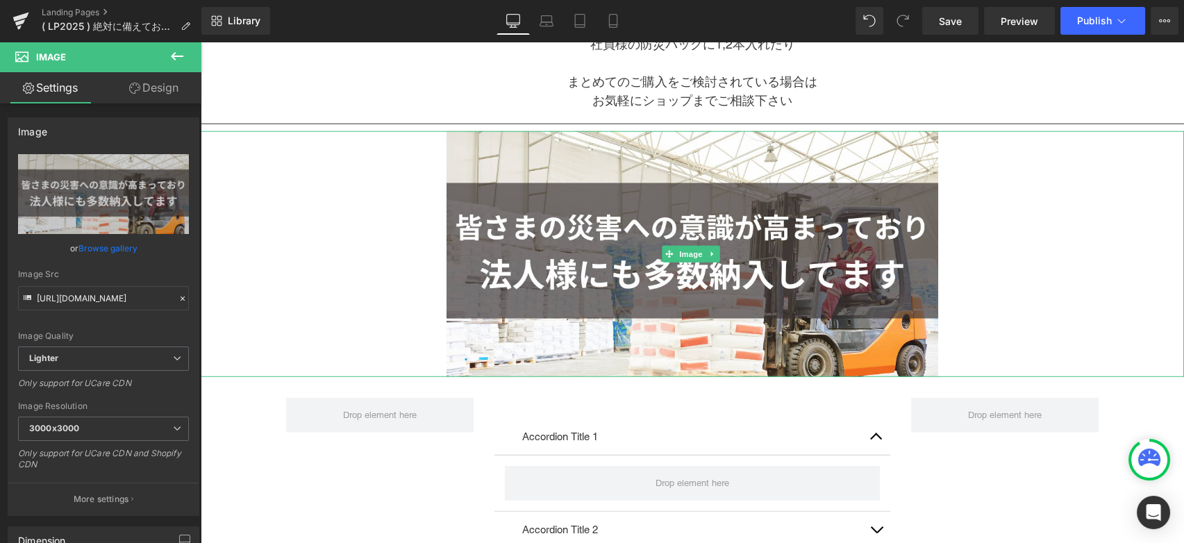
click at [966, 275] on div at bounding box center [692, 254] width 983 height 246
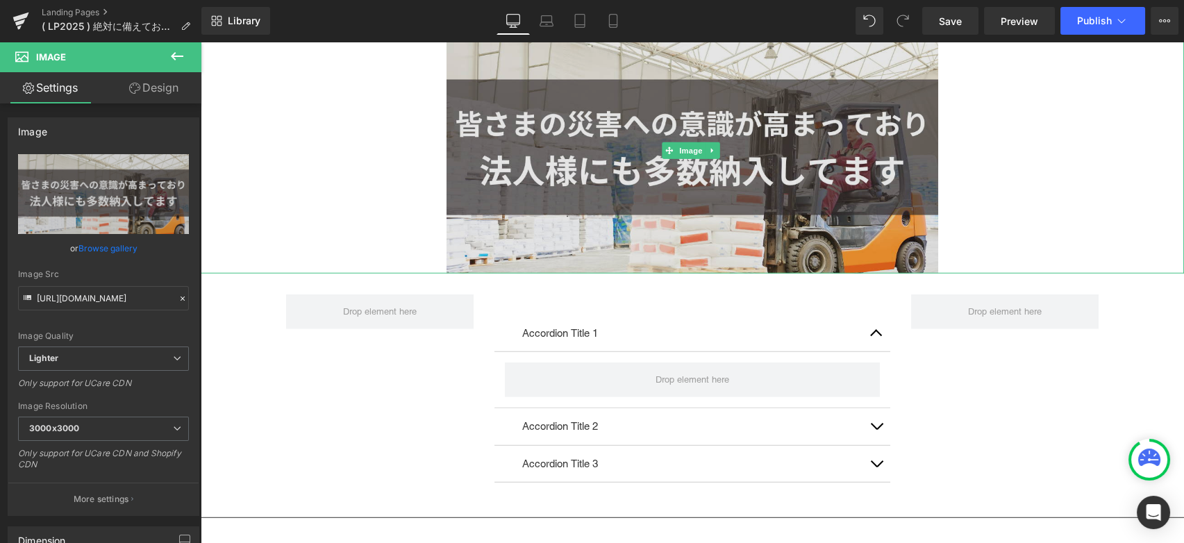
scroll to position [7810, 0]
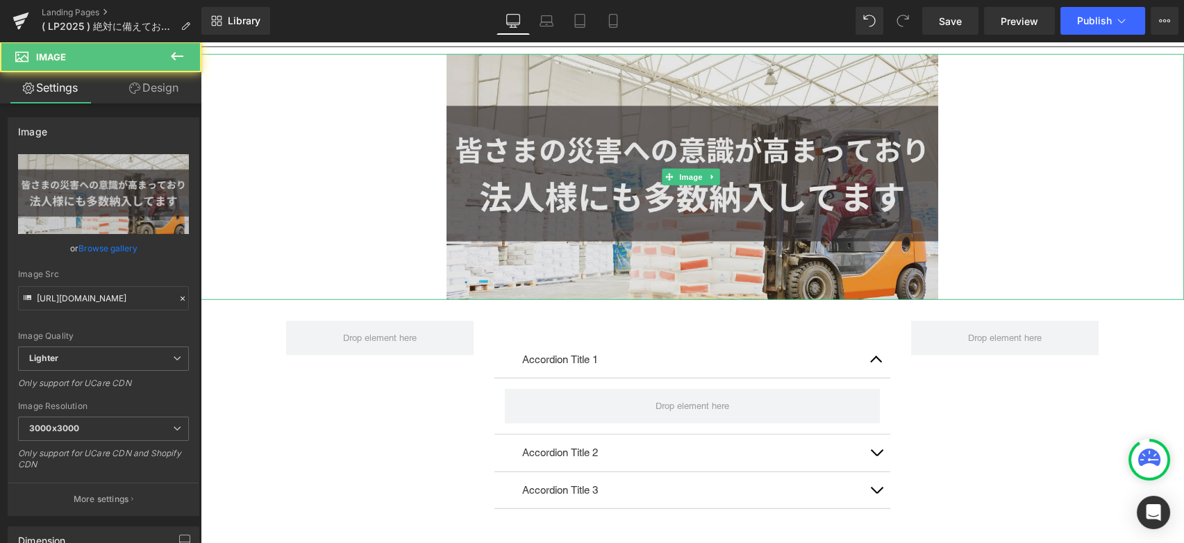
drag, startPoint x: 548, startPoint y: 175, endPoint x: 540, endPoint y: 174, distance: 8.4
click at [549, 174] on img at bounding box center [691, 177] width 491 height 246
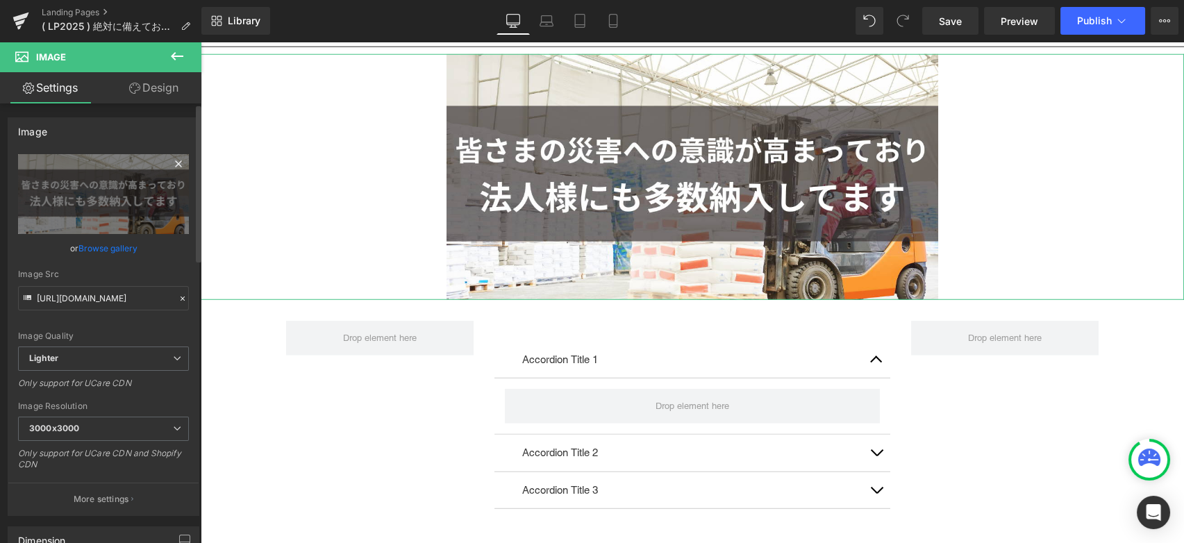
click at [170, 162] on icon at bounding box center [178, 163] width 17 height 17
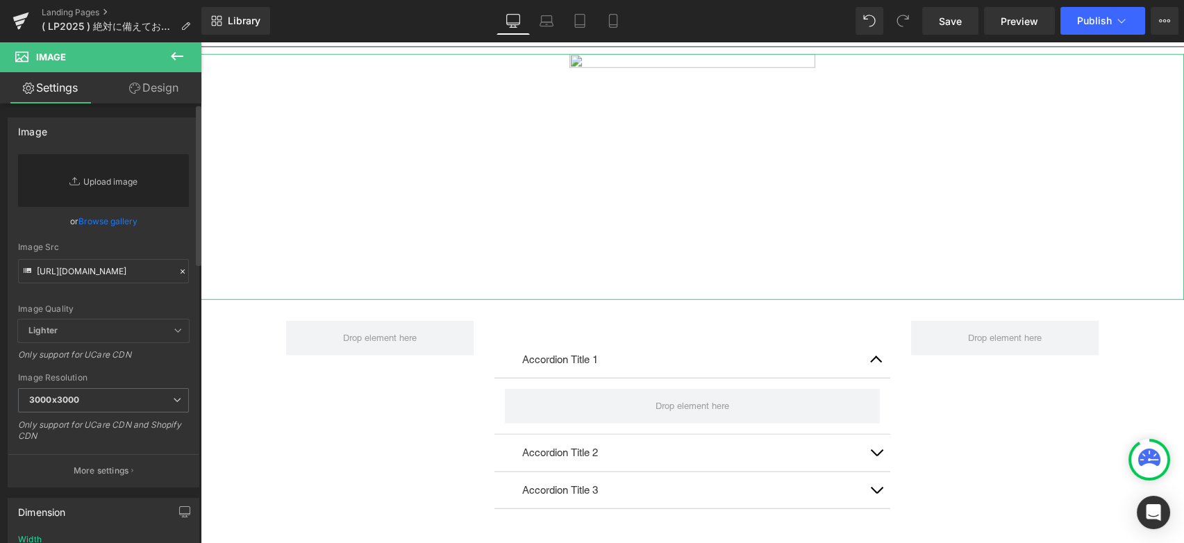
click at [104, 180] on link "Replace Image" at bounding box center [103, 180] width 171 height 53
click at [123, 184] on link "Replace Image" at bounding box center [103, 180] width 171 height 53
type input "C:\fakepath\sp_hzn05.png"
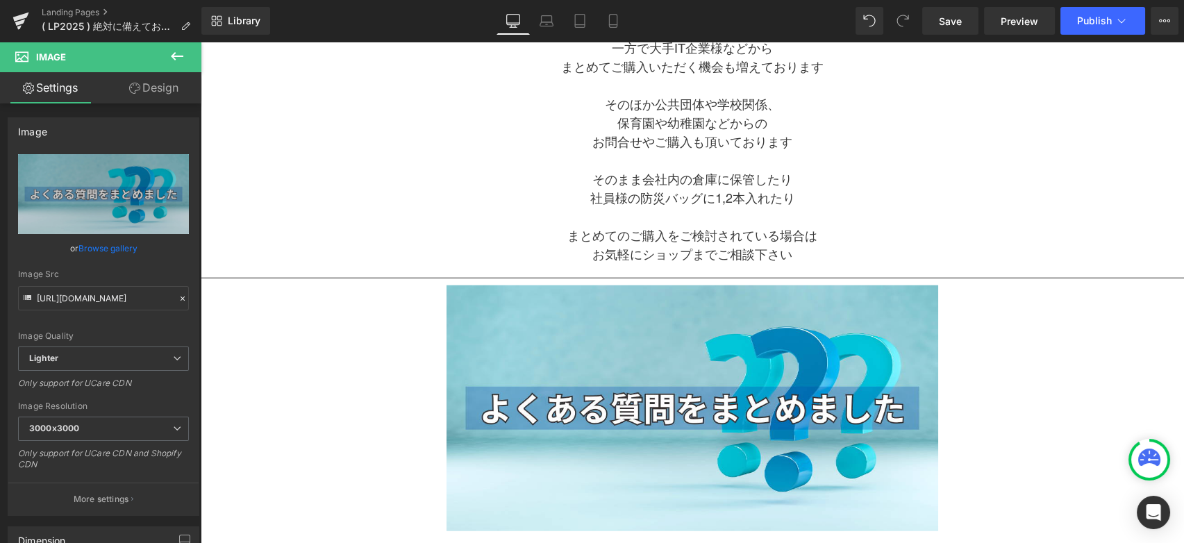
scroll to position [7887, 0]
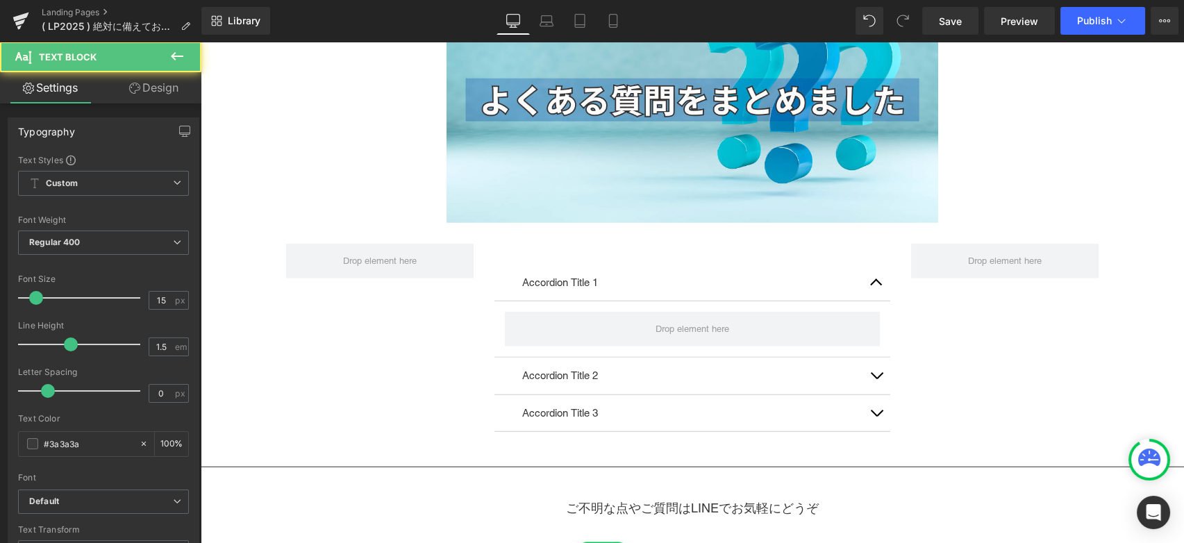
click at [637, 275] on p "Accordion Title 1" at bounding box center [692, 283] width 340 height 16
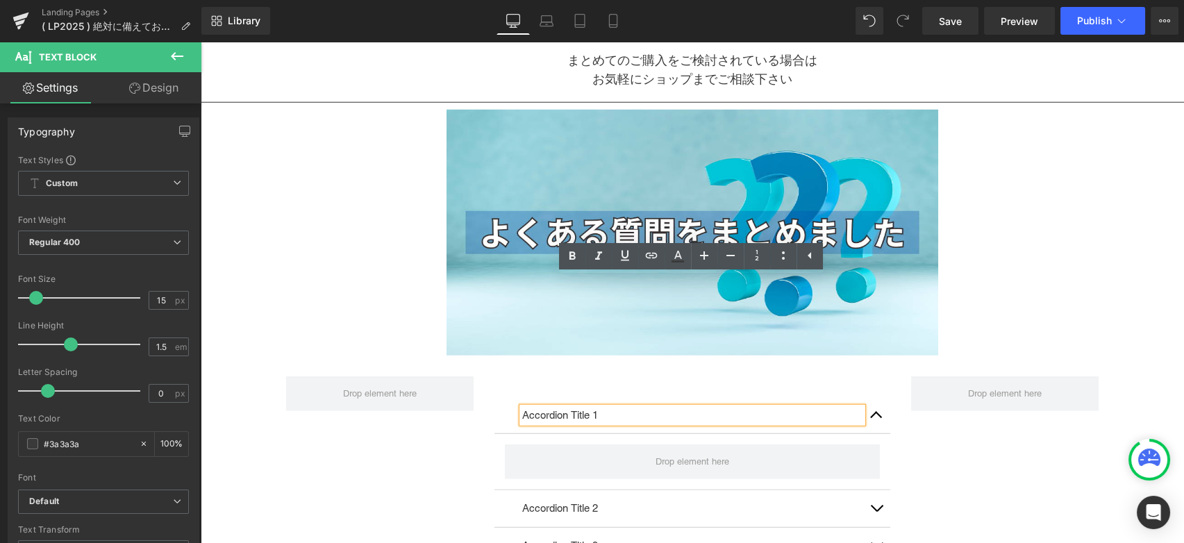
scroll to position [7732, 0]
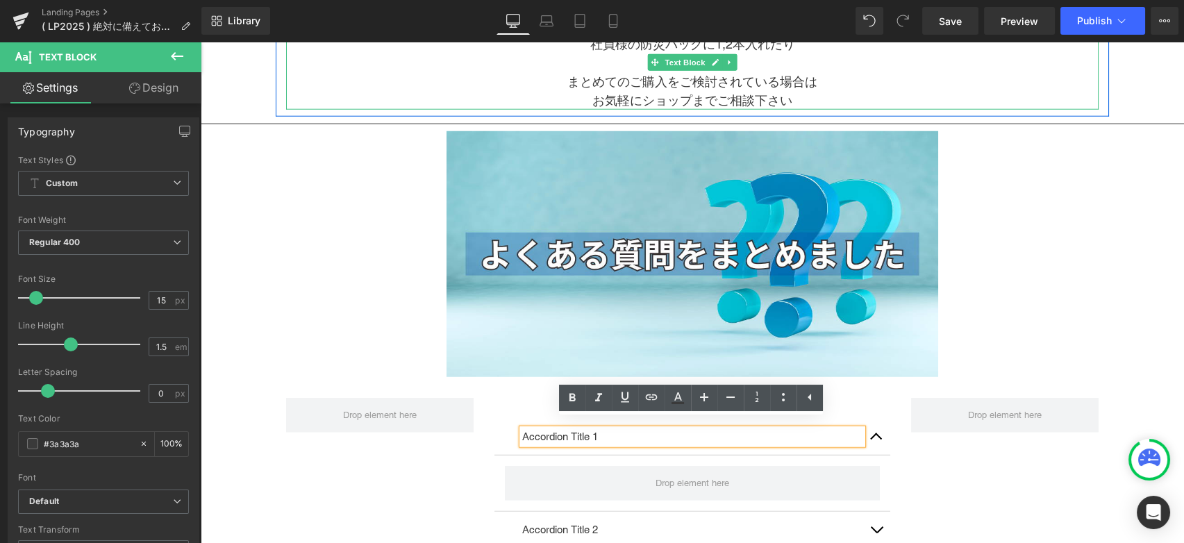
click at [626, 79] on p "まとめてのご購入をご検討されている場合は" at bounding box center [692, 81] width 812 height 19
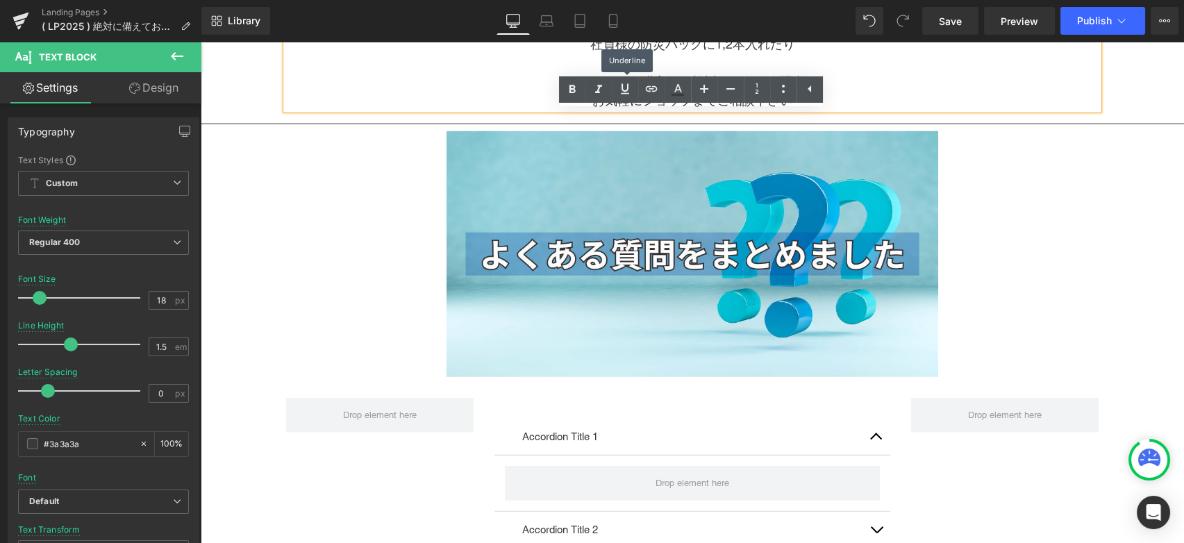
click at [626, 79] on link at bounding box center [625, 89] width 26 height 26
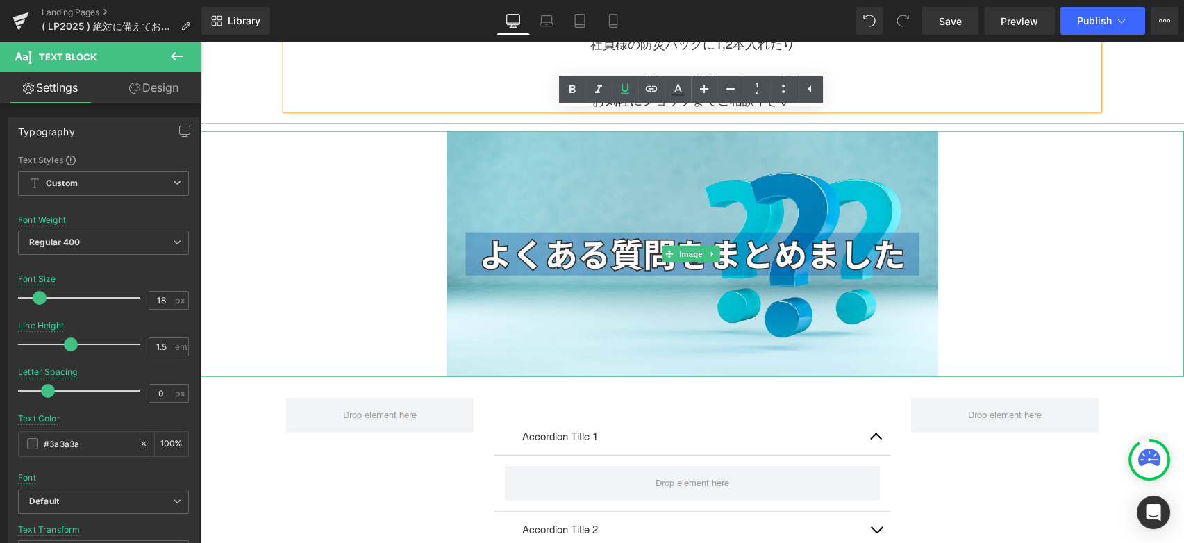
click at [1085, 239] on div at bounding box center [692, 254] width 983 height 246
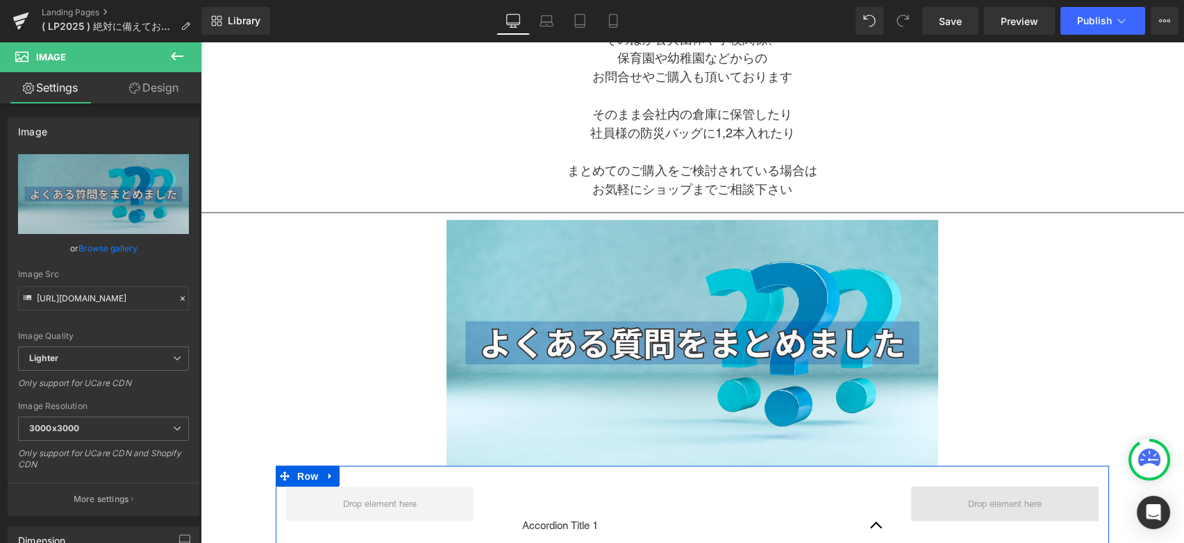
scroll to position [7578, 0]
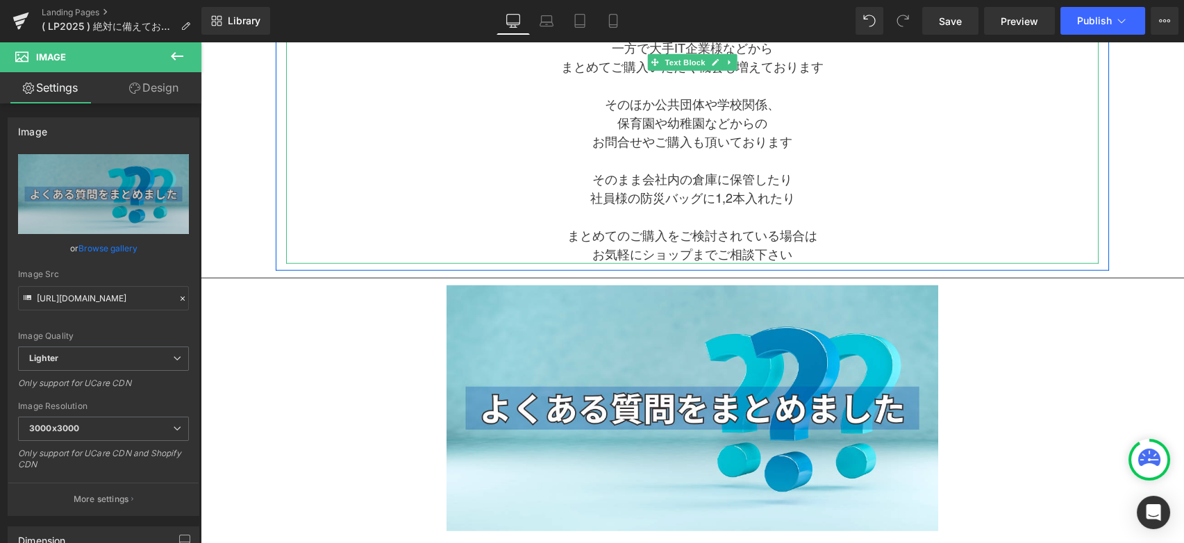
click at [712, 192] on p "社員様の防災バッグに1,2本入れたり" at bounding box center [692, 198] width 812 height 19
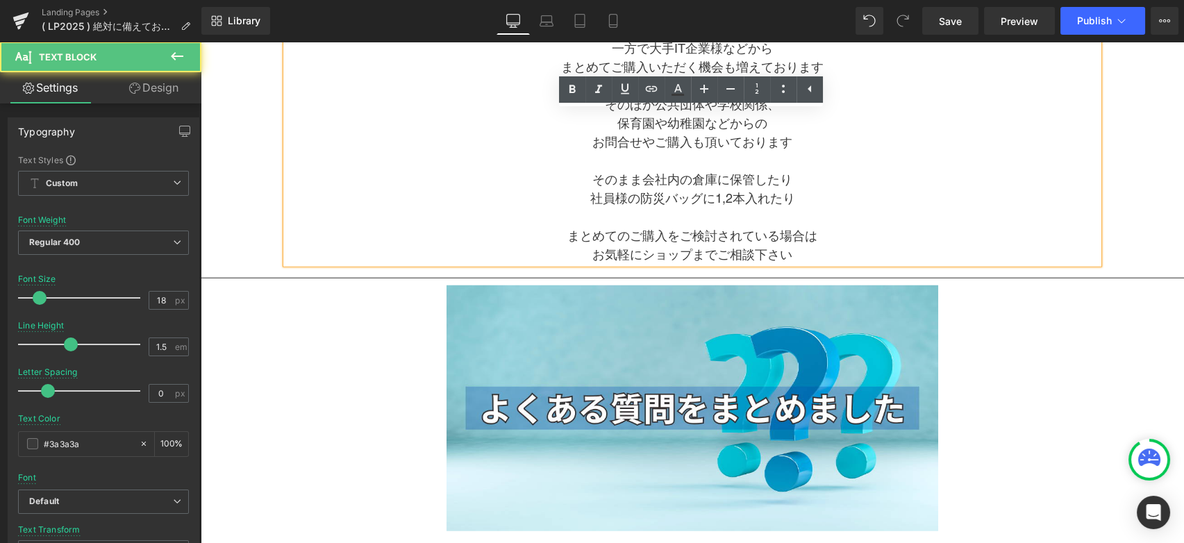
click at [670, 176] on p "そのまま会社内の倉庫に保管したり" at bounding box center [692, 179] width 812 height 19
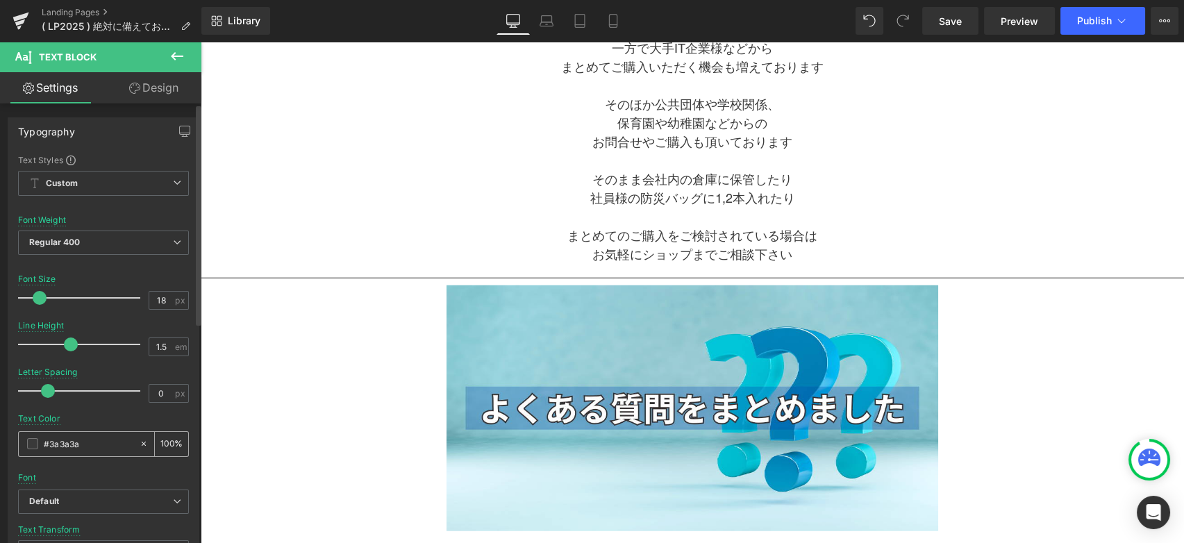
drag, startPoint x: 92, startPoint y: 447, endPoint x: 44, endPoint y: 447, distance: 48.6
click at [44, 447] on input "#3a3a3a" at bounding box center [88, 443] width 89 height 15
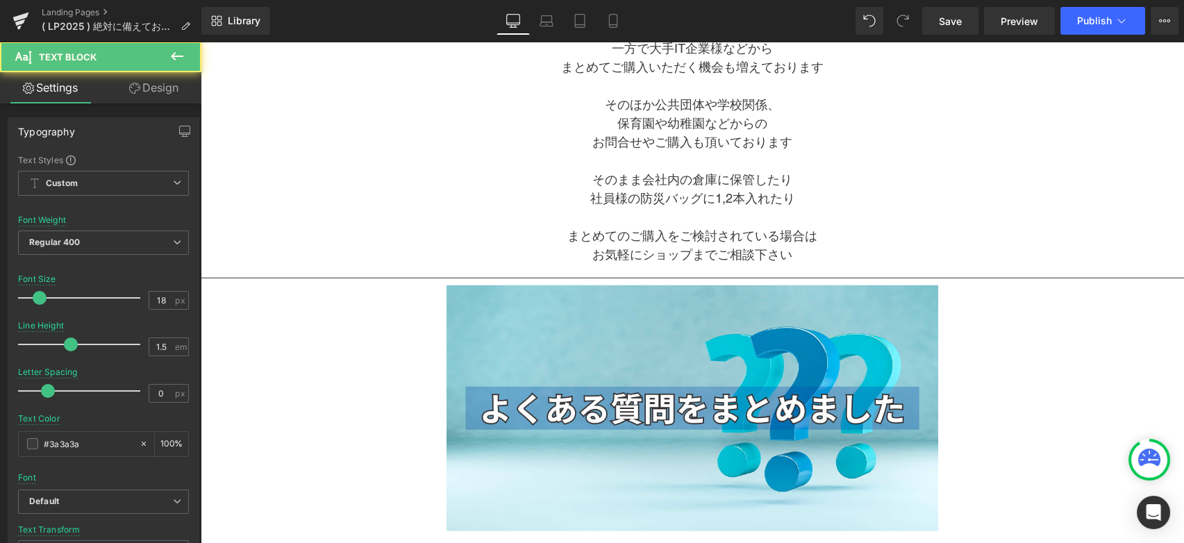
click at [432, 151] on p at bounding box center [692, 160] width 812 height 19
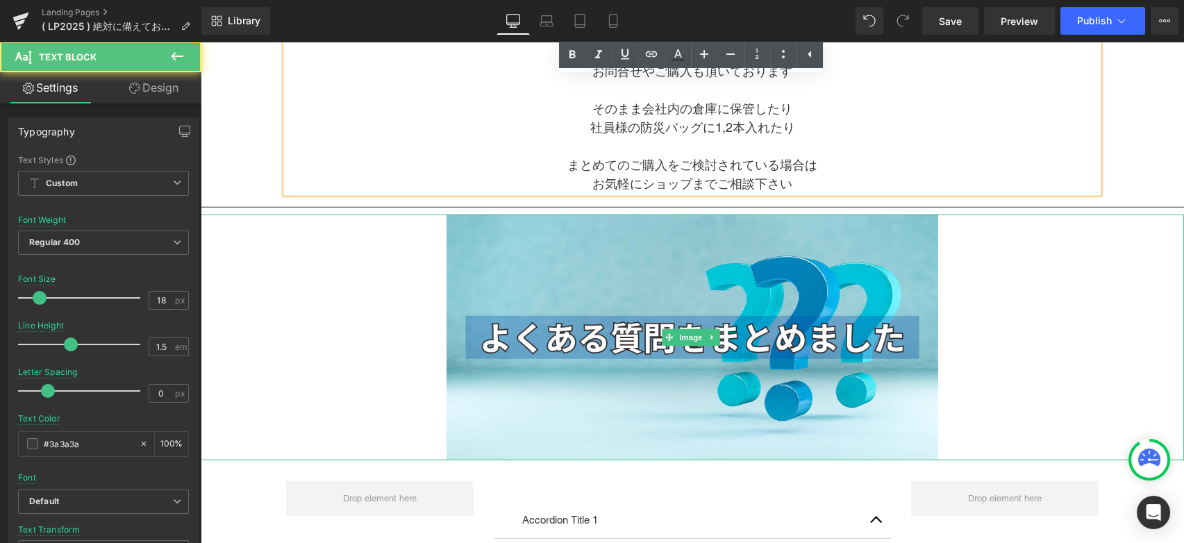
scroll to position [7732, 0]
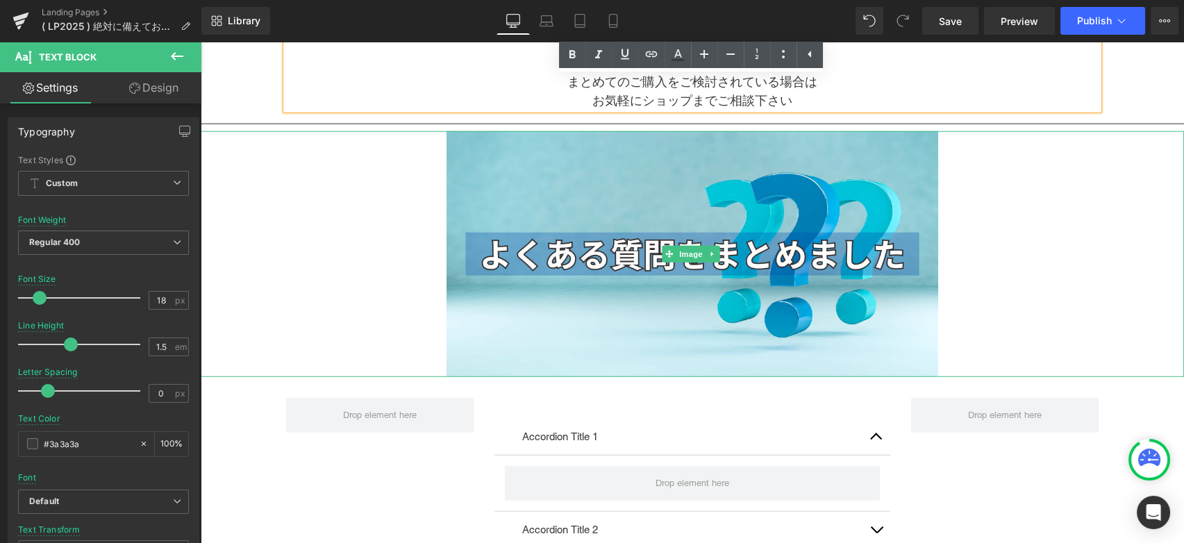
click at [393, 311] on div at bounding box center [692, 254] width 983 height 246
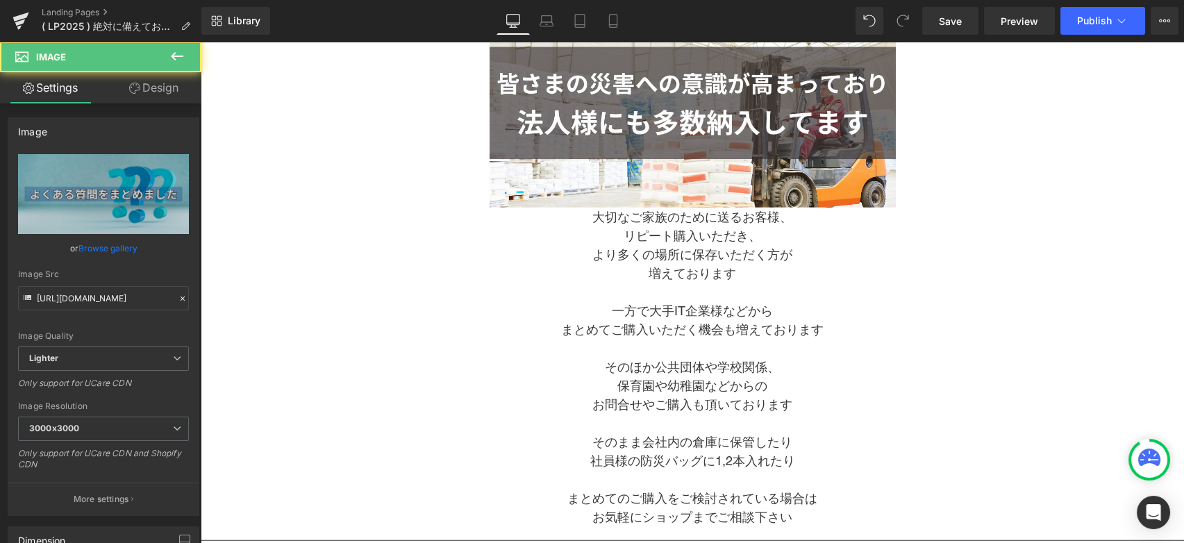
scroll to position [7115, 0]
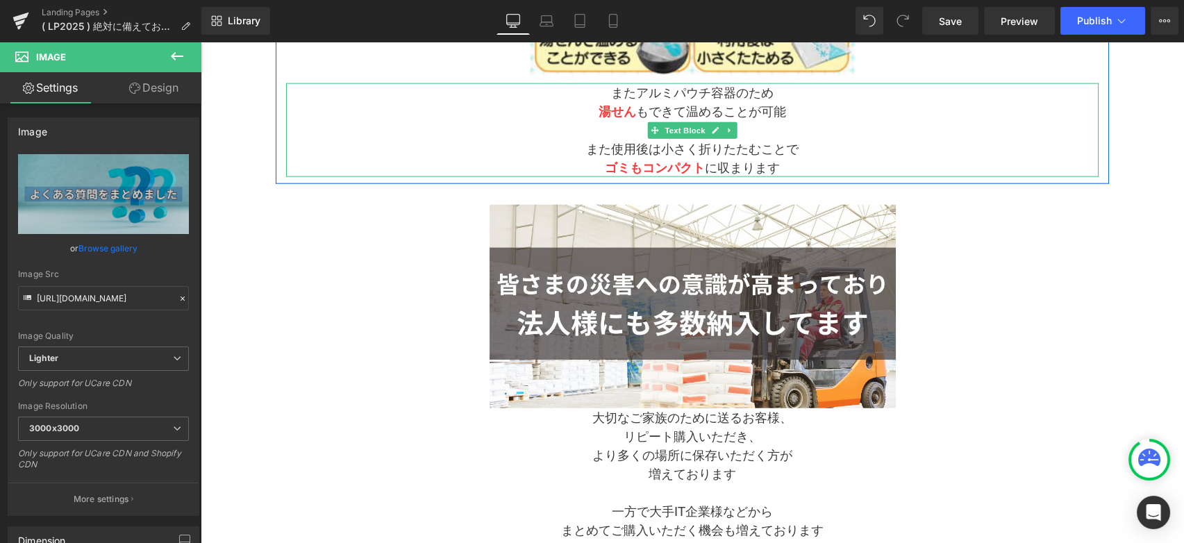
click at [636, 158] on p "ゴミもコンパクト に収まります" at bounding box center [692, 167] width 812 height 19
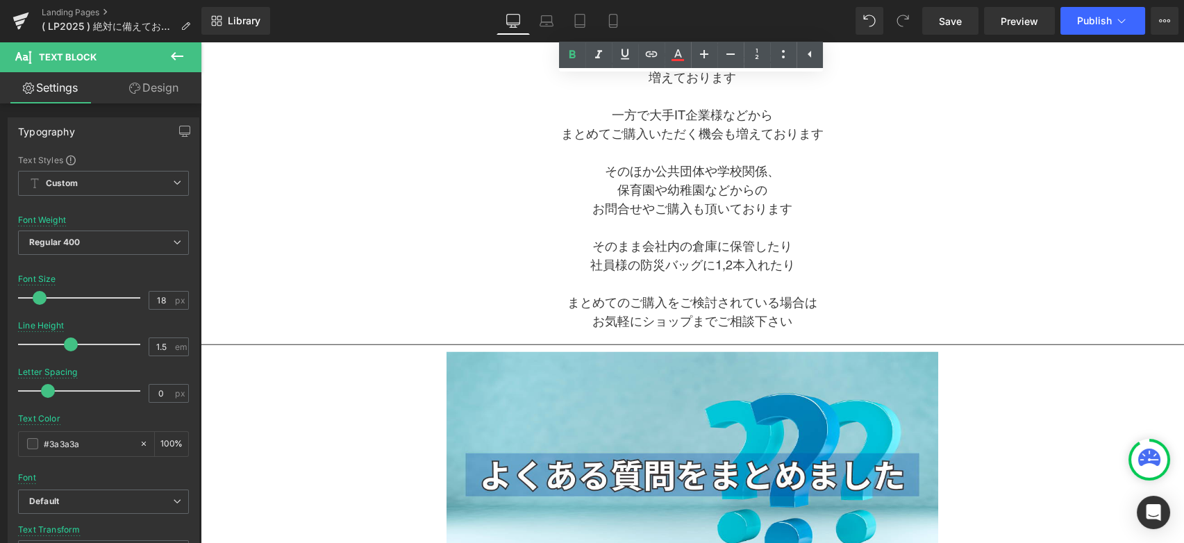
scroll to position [7578, 0]
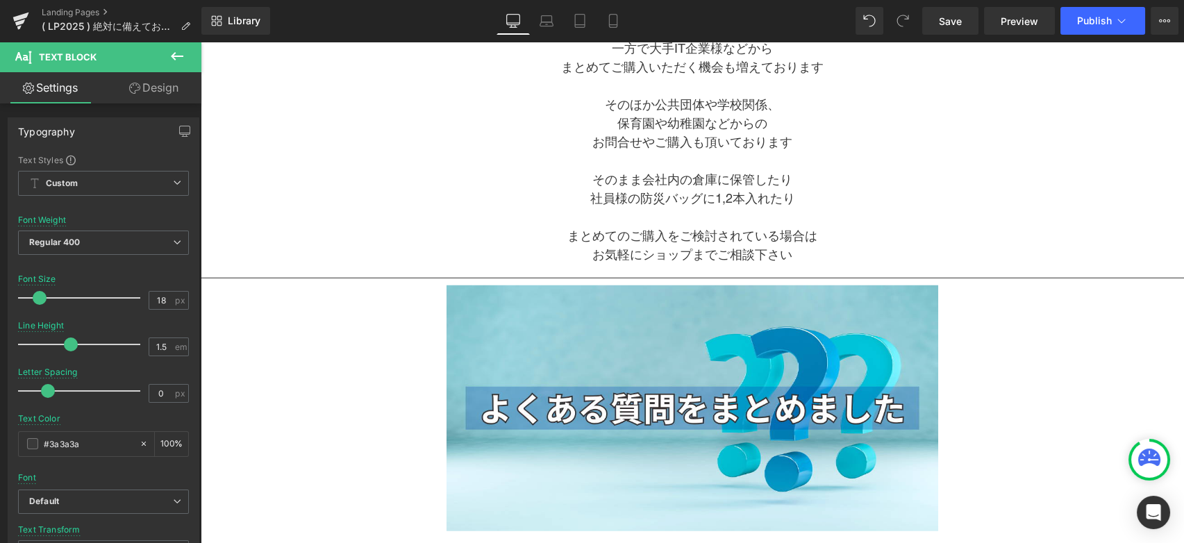
click at [183, 53] on icon at bounding box center [177, 56] width 17 height 17
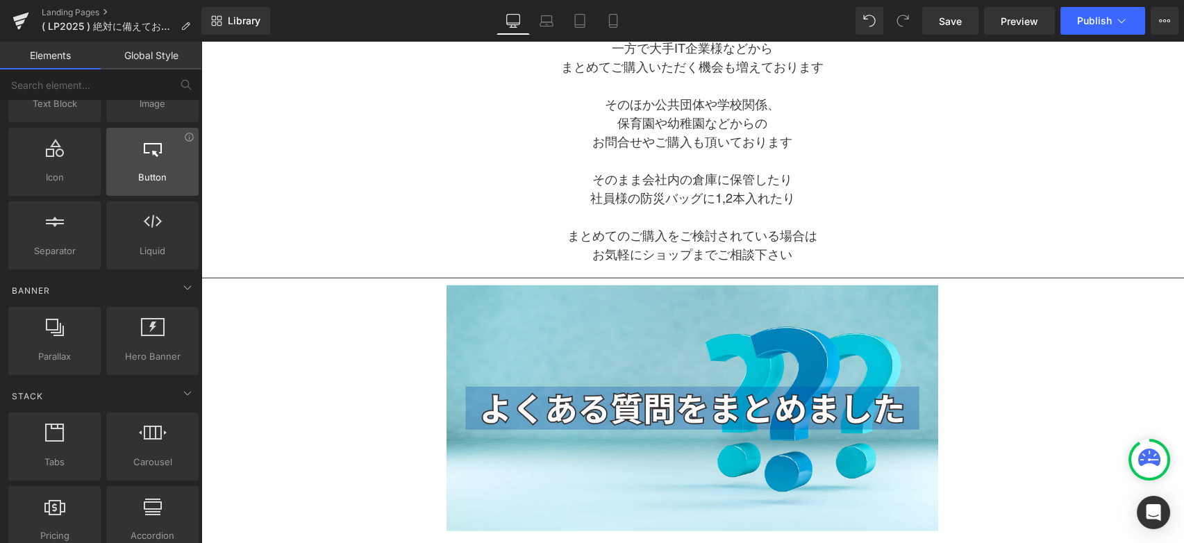
scroll to position [0, 0]
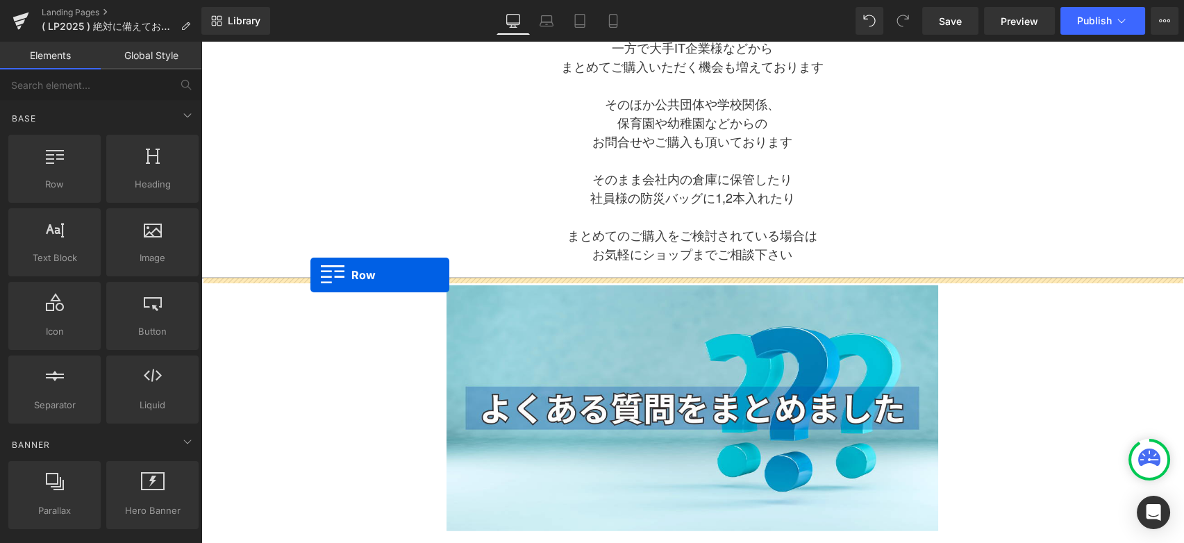
drag, startPoint x: 262, startPoint y: 198, endPoint x: 310, endPoint y: 274, distance: 90.1
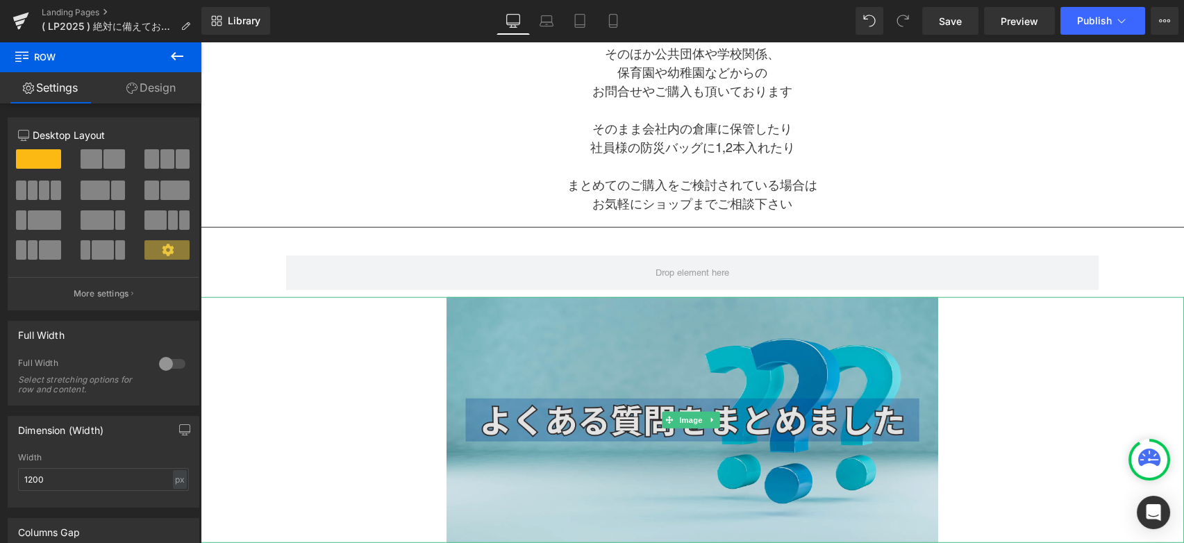
scroll to position [7655, 0]
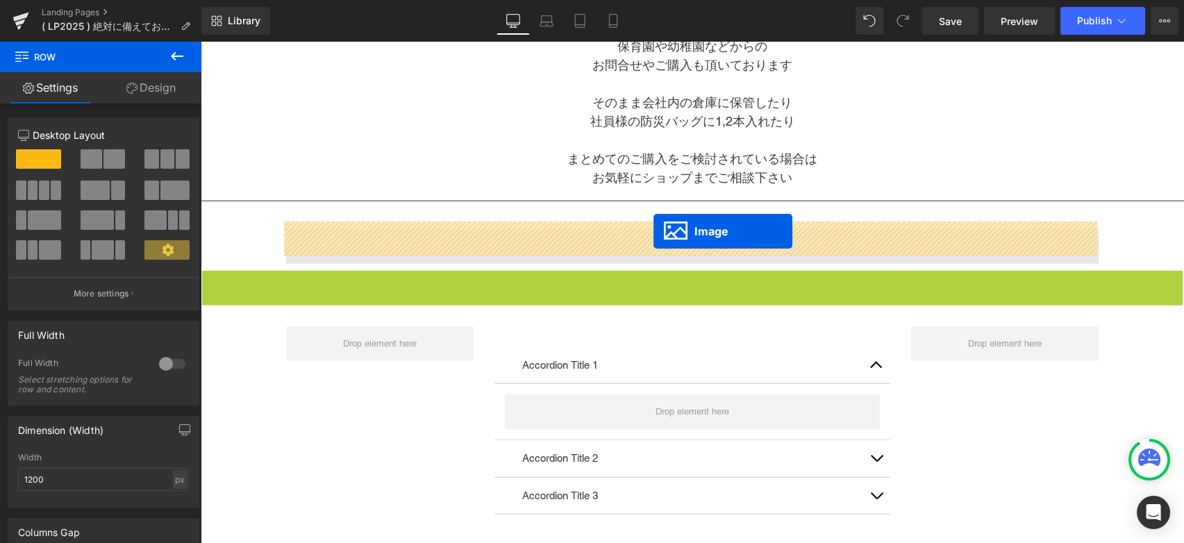
drag, startPoint x: 666, startPoint y: 383, endPoint x: 653, endPoint y: 230, distance: 153.2
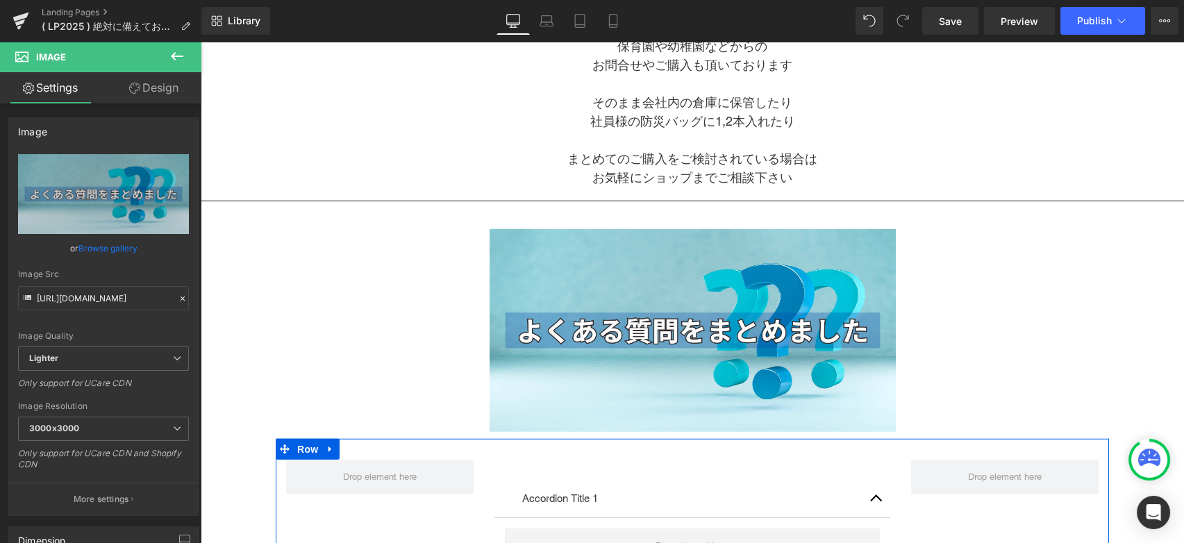
scroll to position [7732, 0]
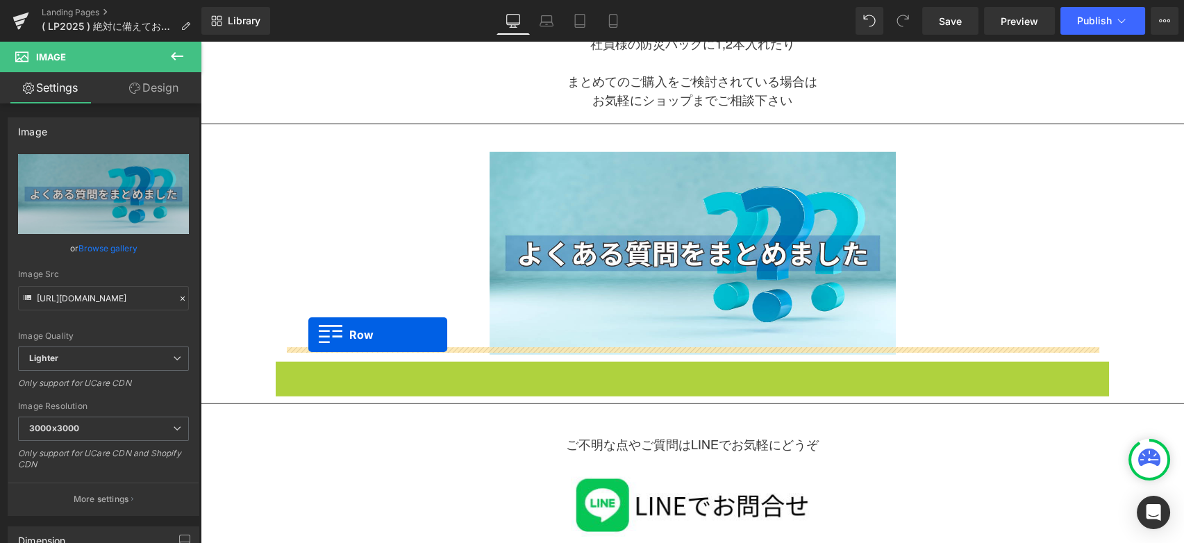
drag, startPoint x: 289, startPoint y: 364, endPoint x: 308, endPoint y: 335, distance: 35.6
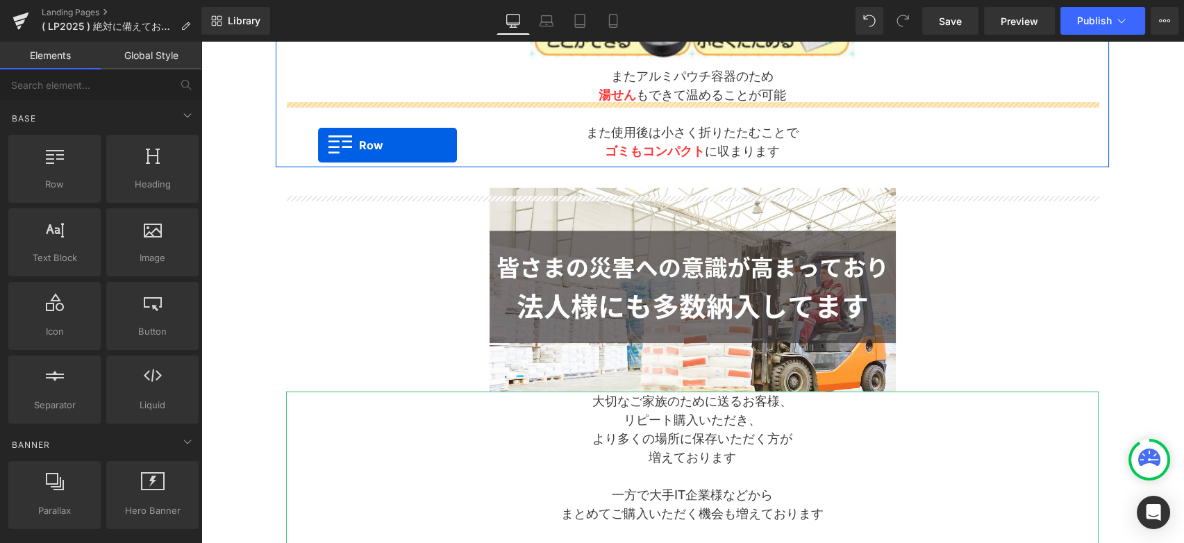
scroll to position [7090, 0]
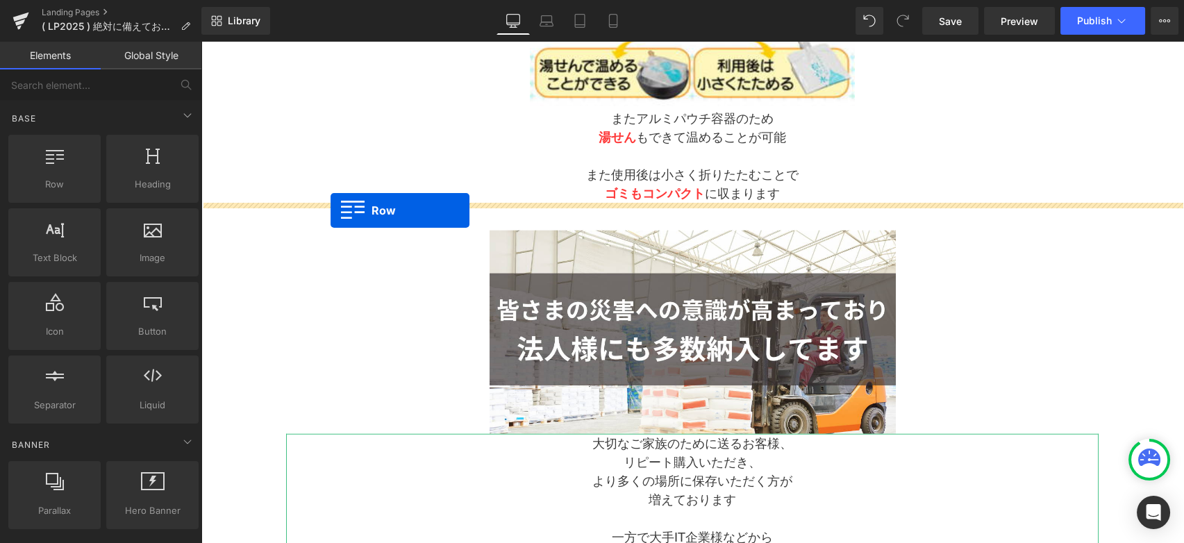
drag, startPoint x: 286, startPoint y: 364, endPoint x: 330, endPoint y: 210, distance: 159.7
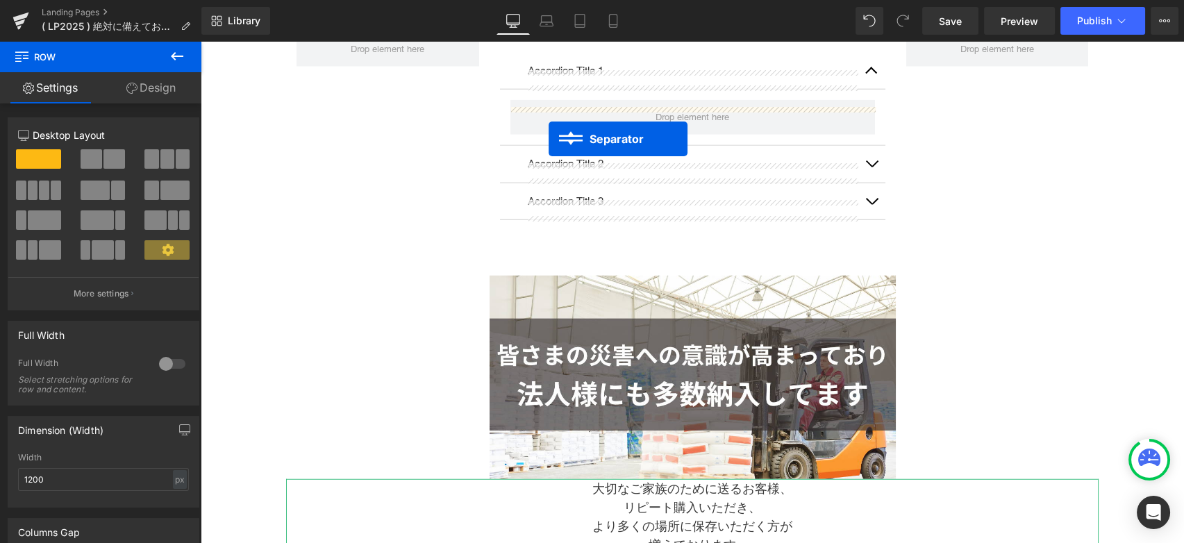
scroll to position [7498, 0]
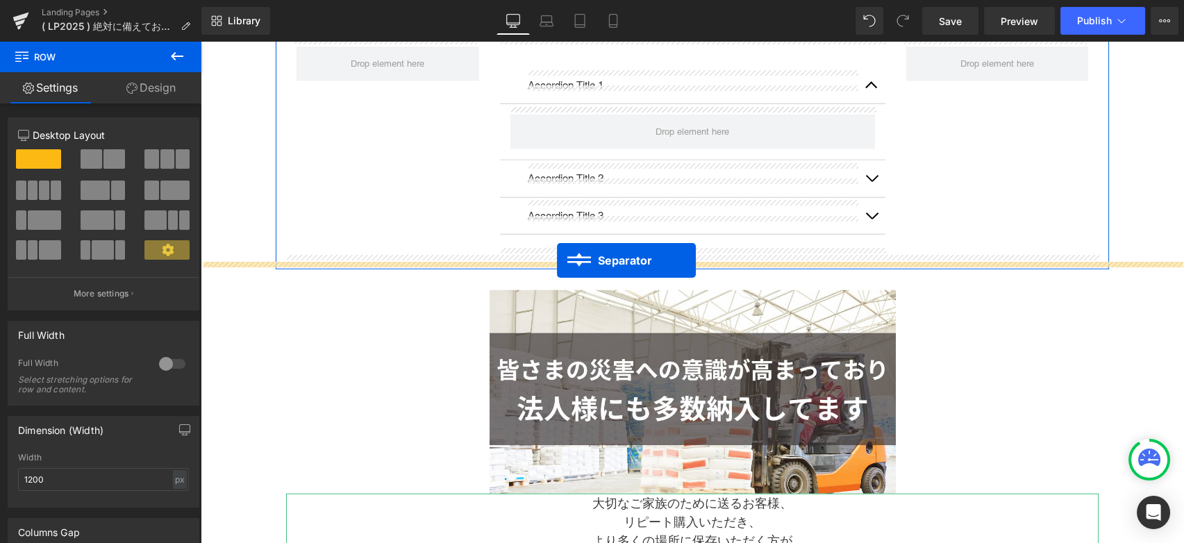
drag, startPoint x: 639, startPoint y: 382, endPoint x: 557, endPoint y: 261, distance: 146.9
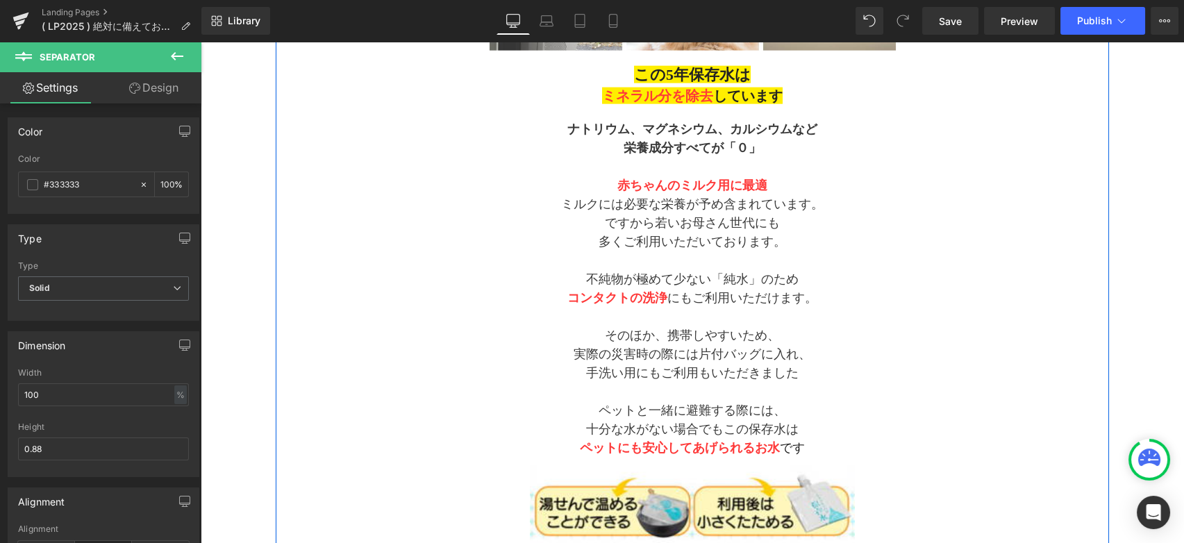
scroll to position [6804, 0]
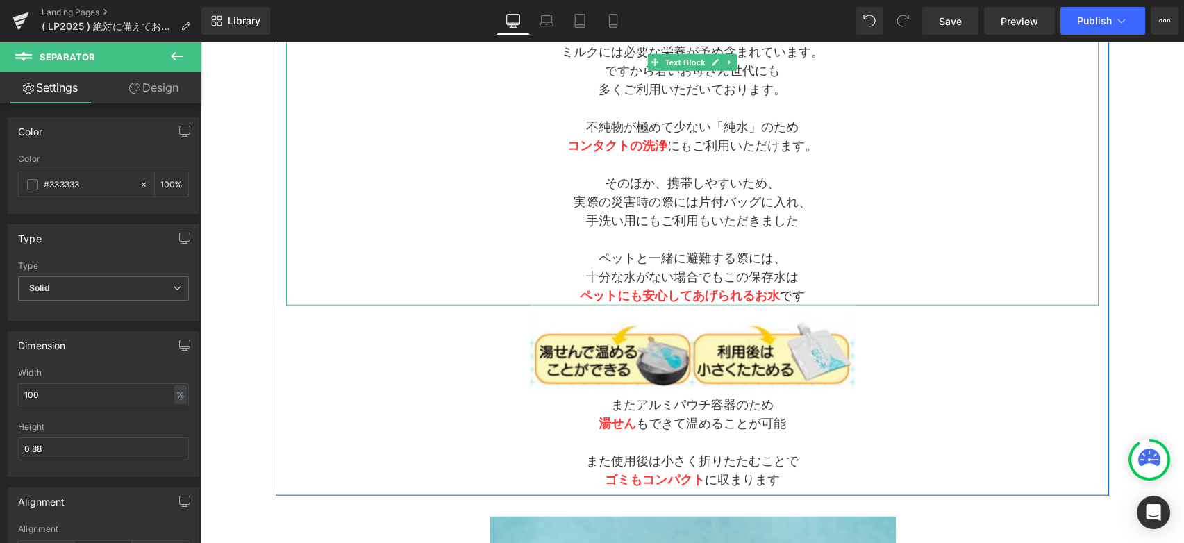
click at [714, 268] on p "十分な水がない場合でもこの保存水は" at bounding box center [692, 277] width 812 height 19
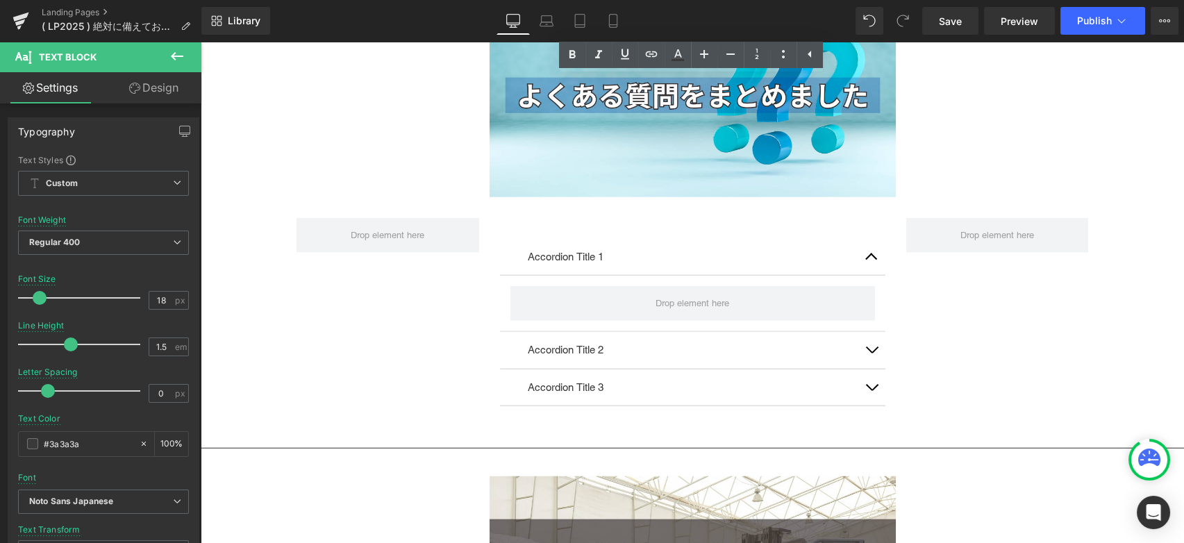
scroll to position [7344, 0]
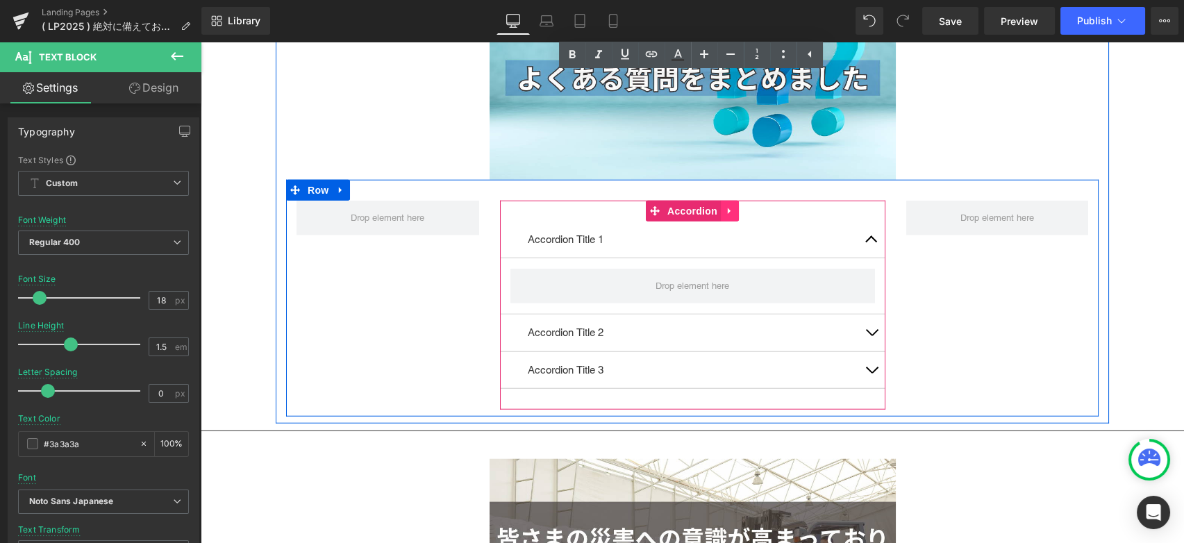
click at [730, 205] on icon at bounding box center [730, 210] width 10 height 10
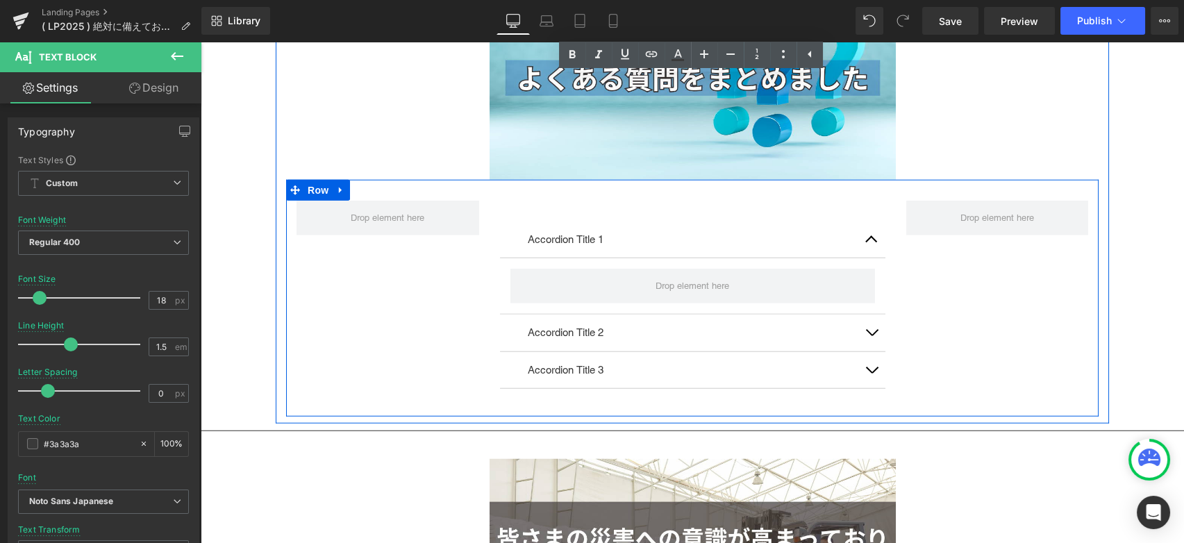
click at [916, 321] on div "Accordion Title 1 Text Block Accordion Title 2 Text Block Accordion Title 3 Tex…" at bounding box center [692, 298] width 812 height 237
